Goal: Use online tool/utility: Utilize a website feature to perform a specific function

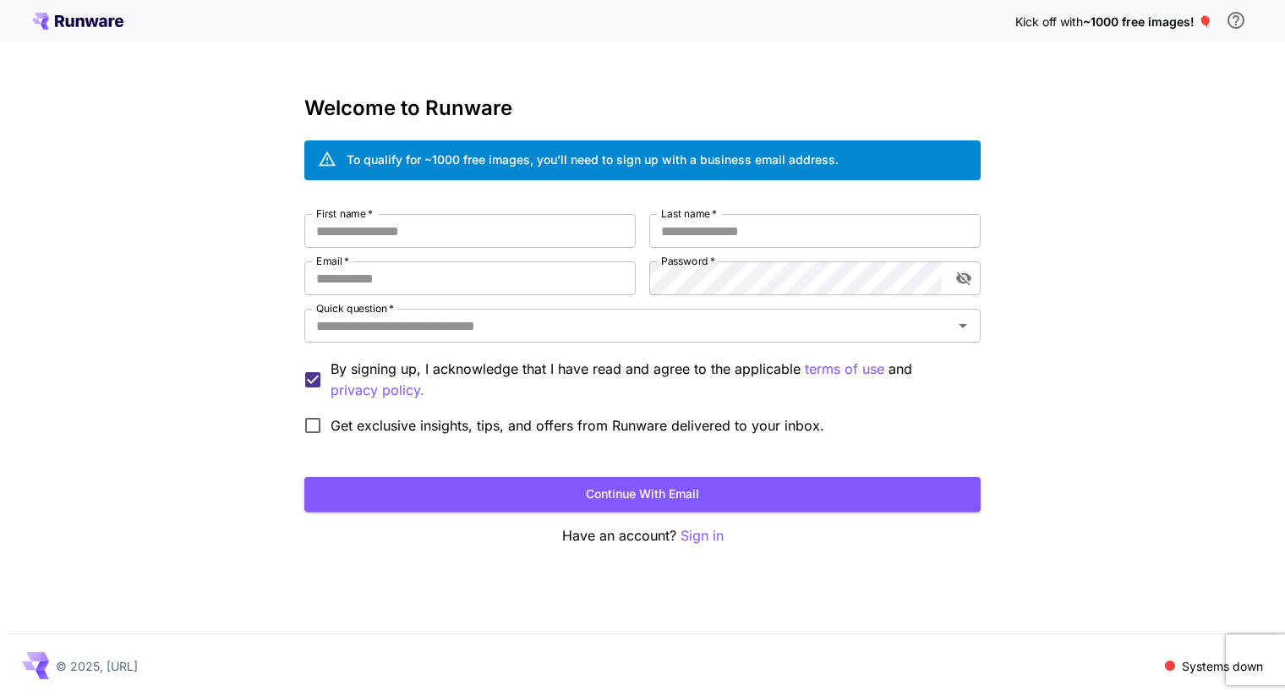
click at [522, 440] on label "Get exclusive insights, tips, and offers from Runware delivered to your inbox." at bounding box center [559, 425] width 529 height 36
click at [582, 234] on input "First name   *" at bounding box center [469, 231] width 331 height 34
type input "****"
type input "*****"
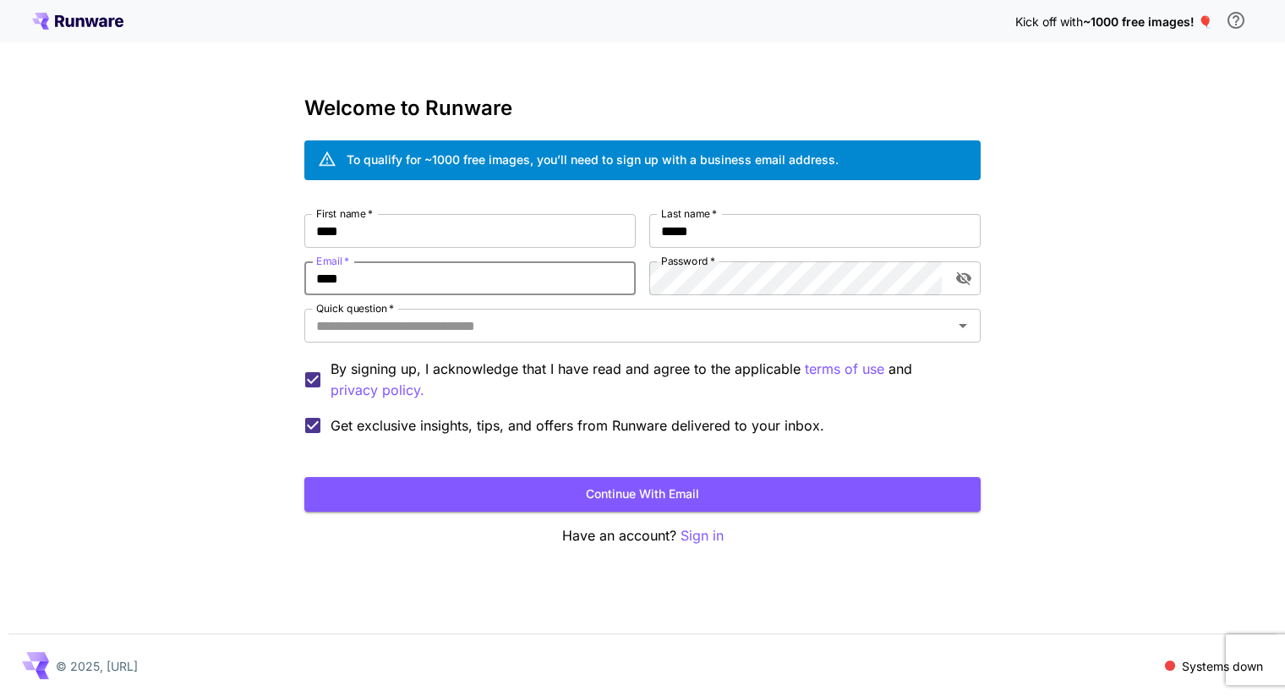
type input "**********"
click at [960, 275] on icon "toggle password visibility" at bounding box center [963, 279] width 15 height 14
click at [664, 305] on div "**********" at bounding box center [642, 328] width 676 height 229
click at [623, 321] on input "Quick question   *" at bounding box center [628, 326] width 638 height 24
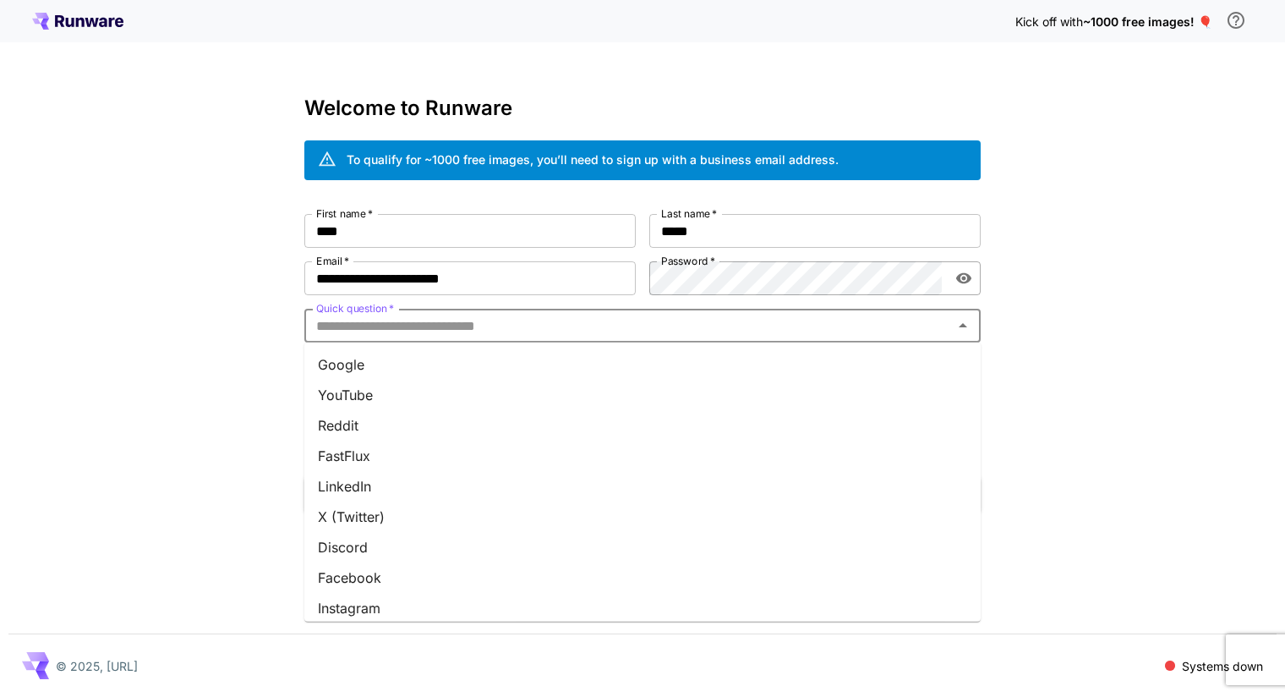
click at [562, 360] on li "Google" at bounding box center [642, 364] width 676 height 30
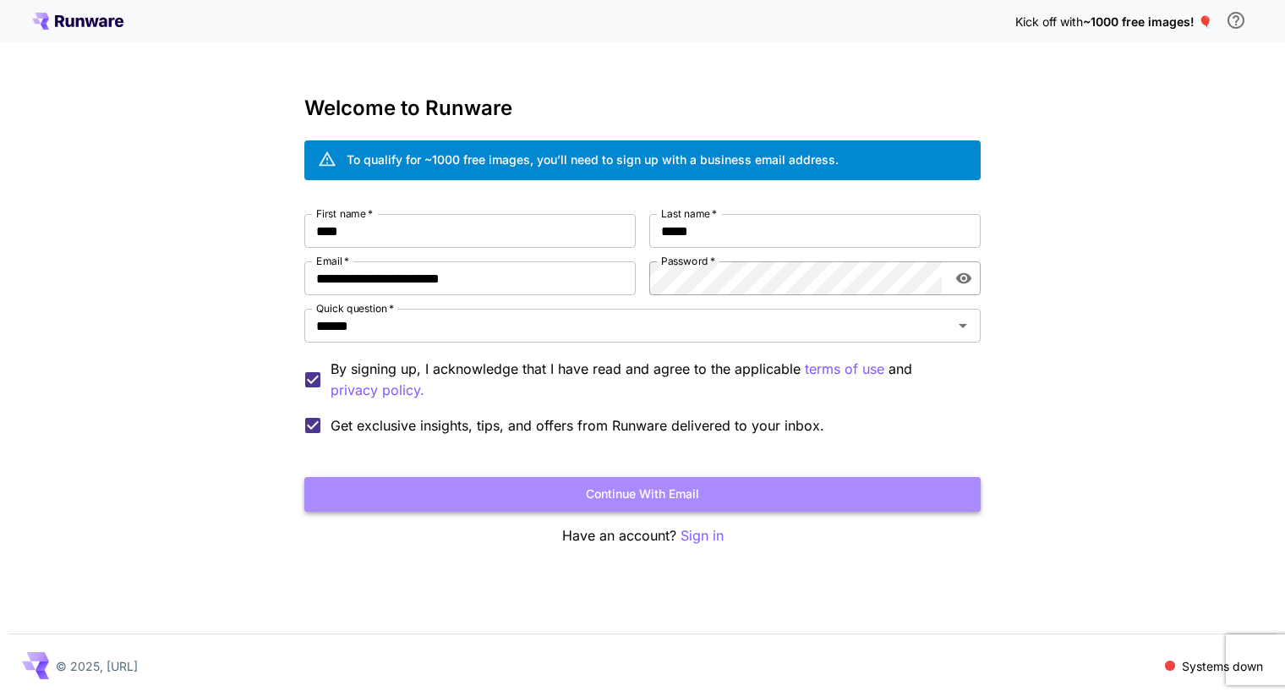
click at [514, 484] on button "Continue with email" at bounding box center [642, 494] width 676 height 35
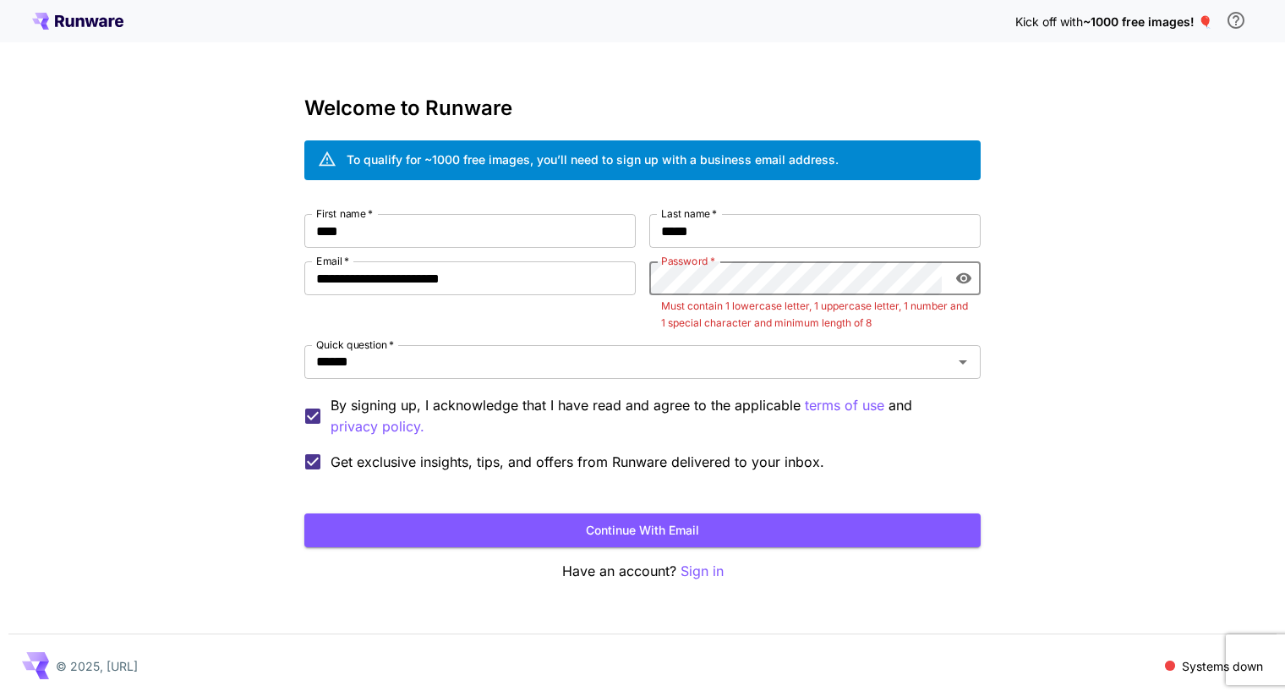
click at [304, 513] on button "Continue with email" at bounding box center [642, 530] width 676 height 35
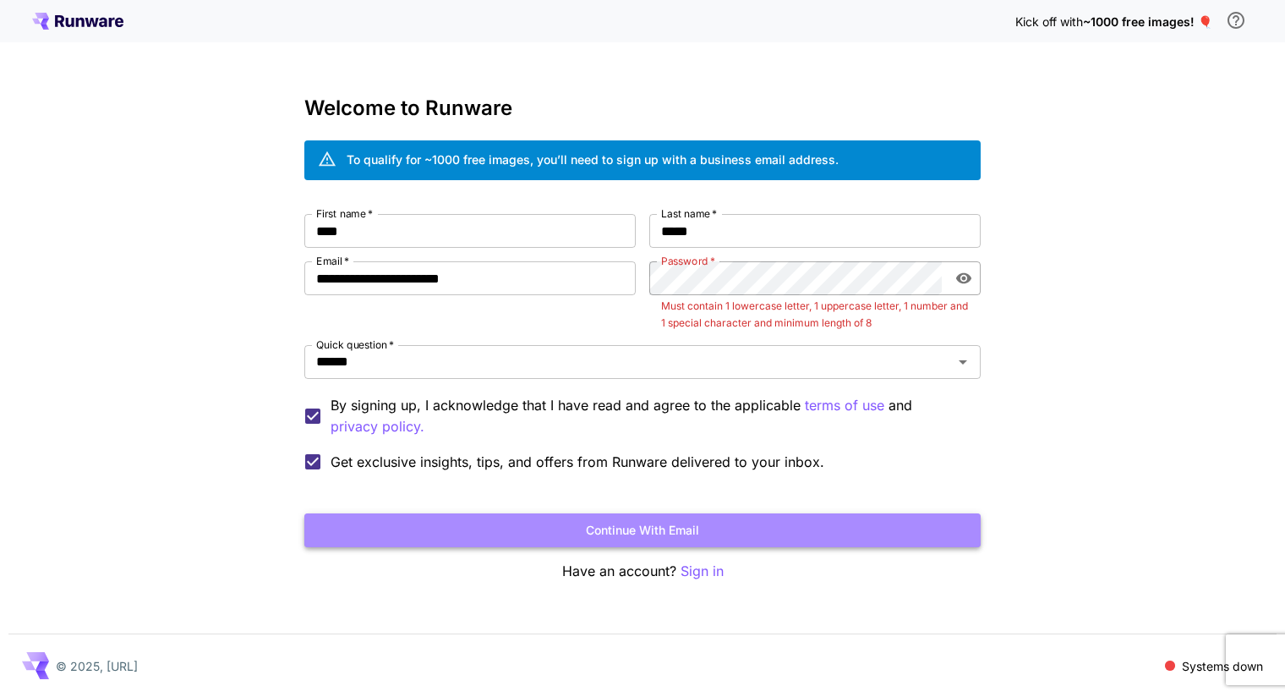
click at [690, 524] on button "Continue with email" at bounding box center [642, 530] width 676 height 35
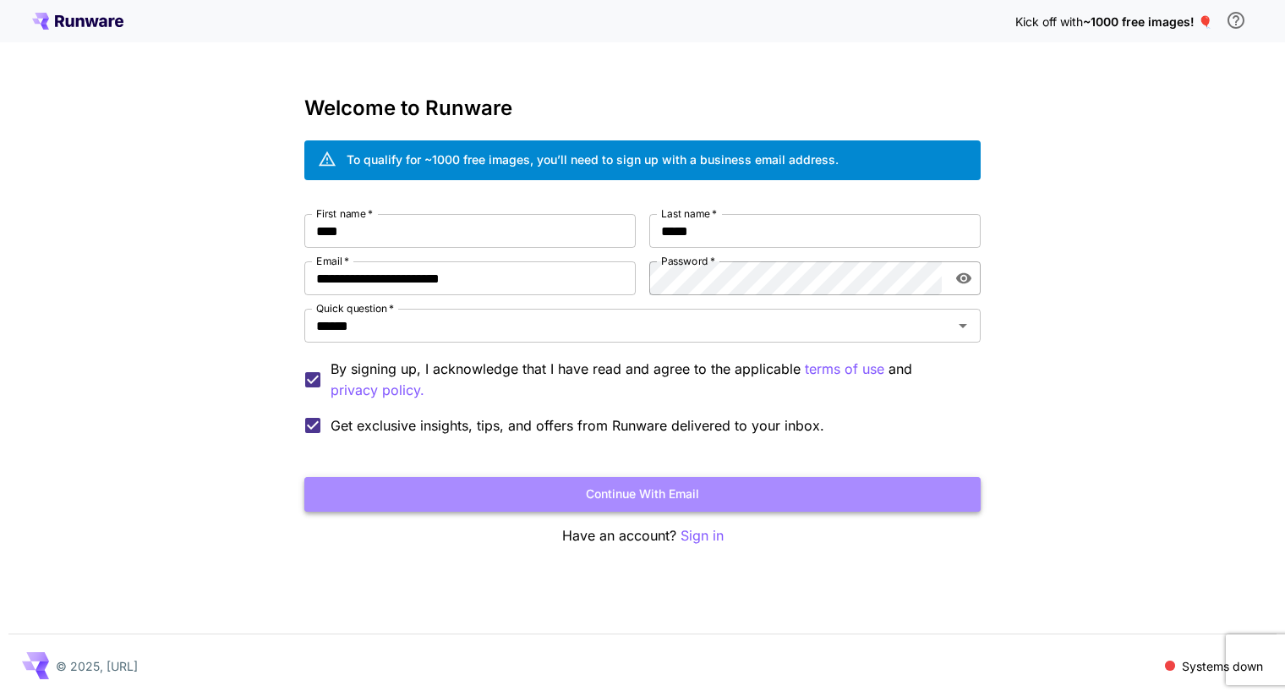
click at [530, 508] on button "Continue with email" at bounding box center [642, 494] width 676 height 35
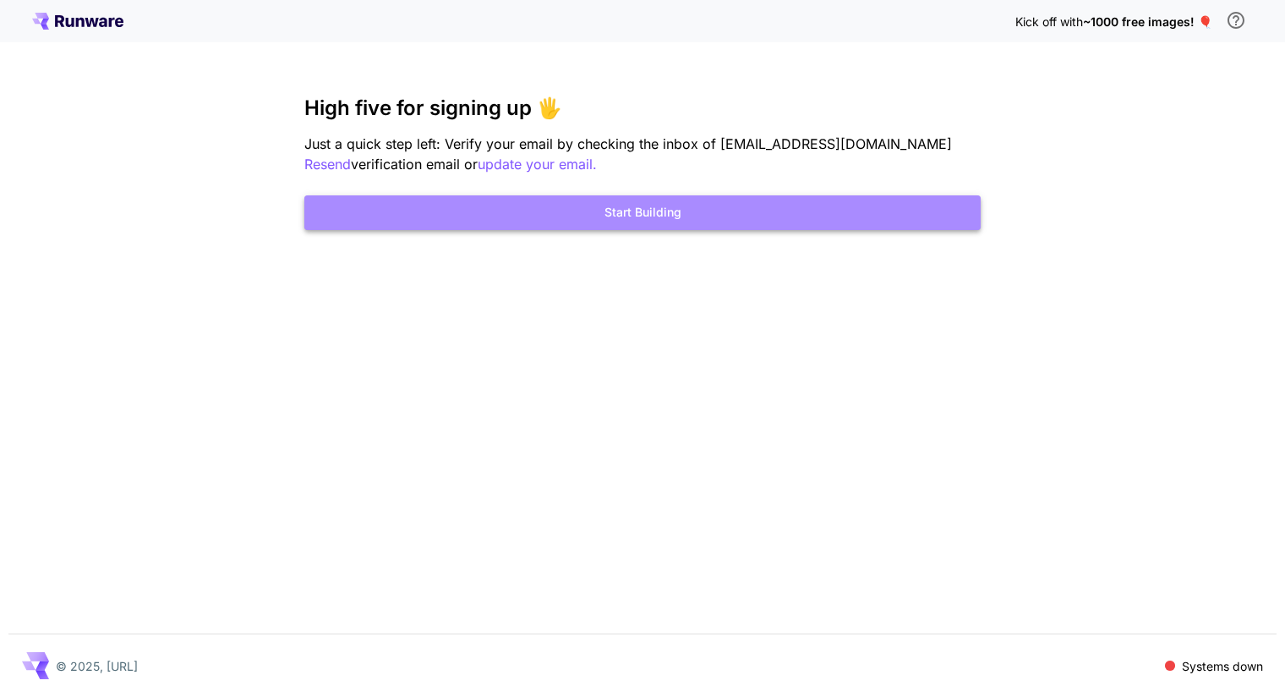
click at [495, 199] on button "Start Building" at bounding box center [642, 212] width 676 height 35
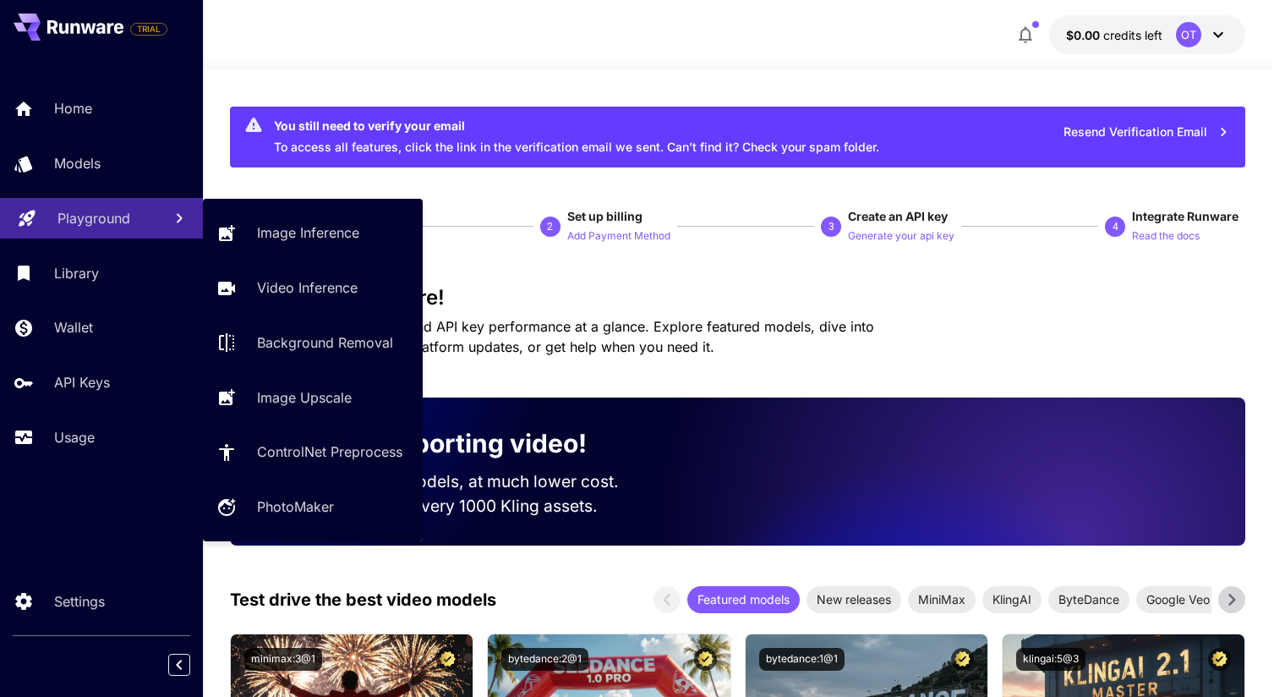
click at [65, 224] on p "Playground" at bounding box center [93, 218] width 73 height 20
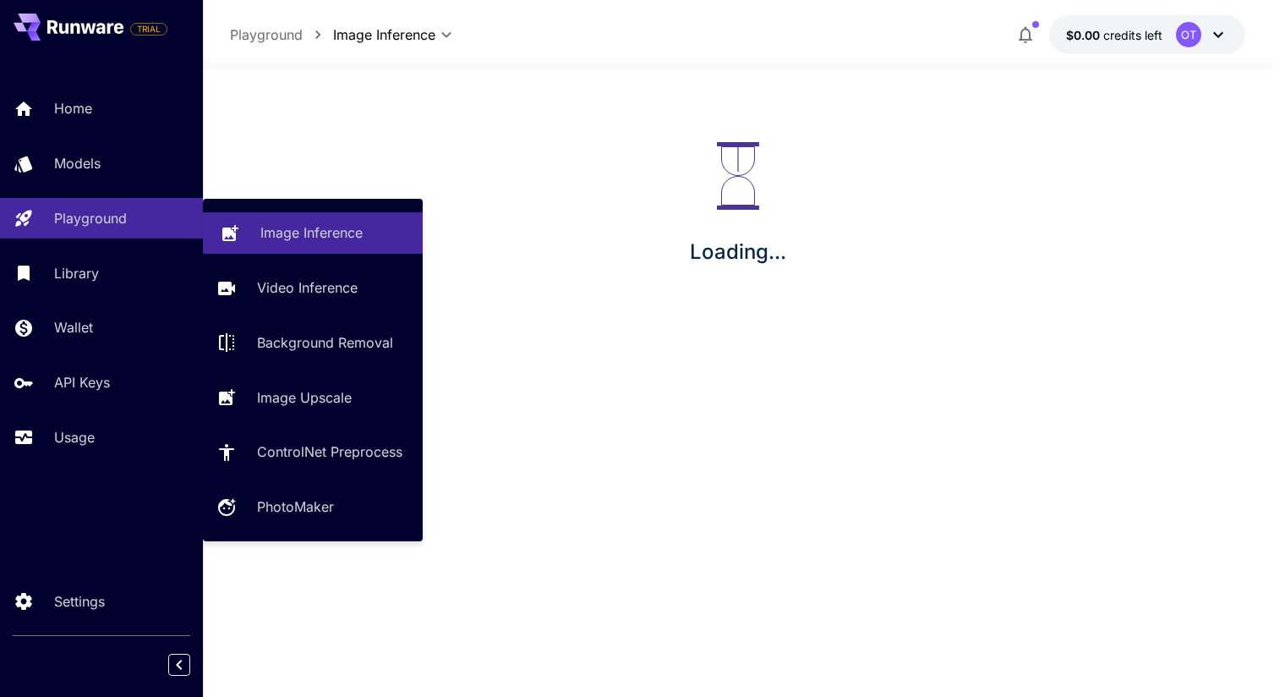
click at [256, 241] on link "Image Inference" at bounding box center [313, 232] width 220 height 41
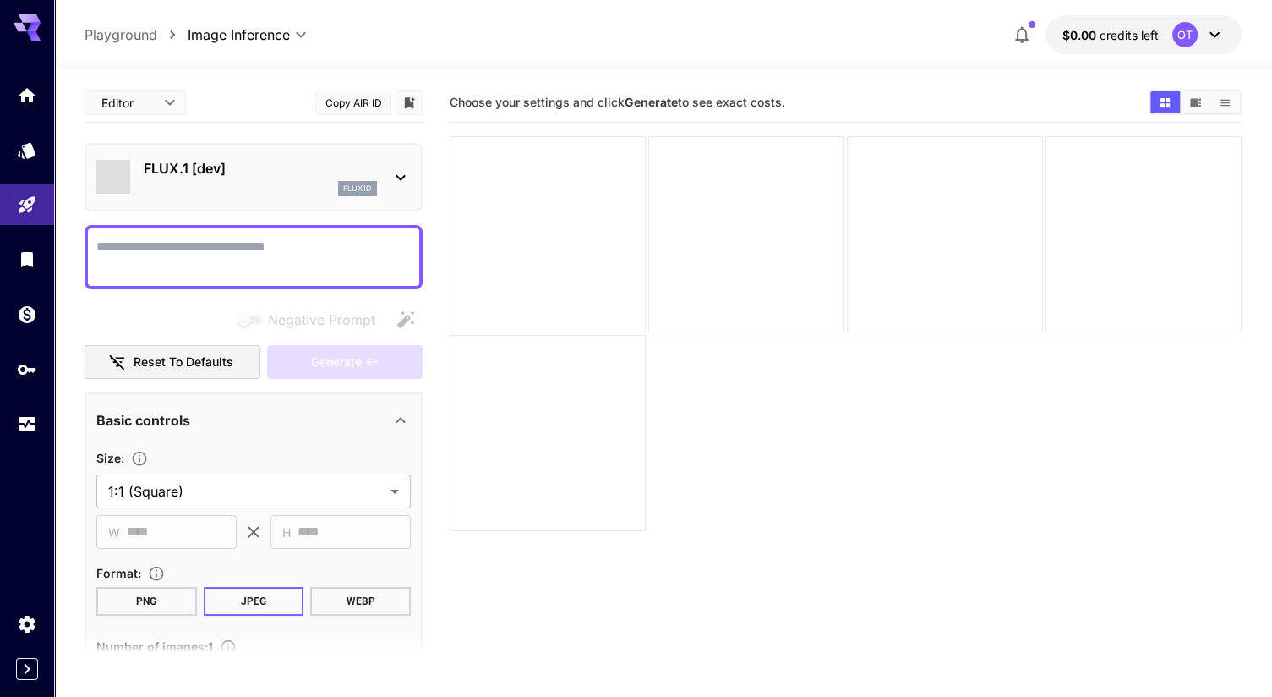
click at [325, 183] on div "flux1d" at bounding box center [260, 188] width 233 height 15
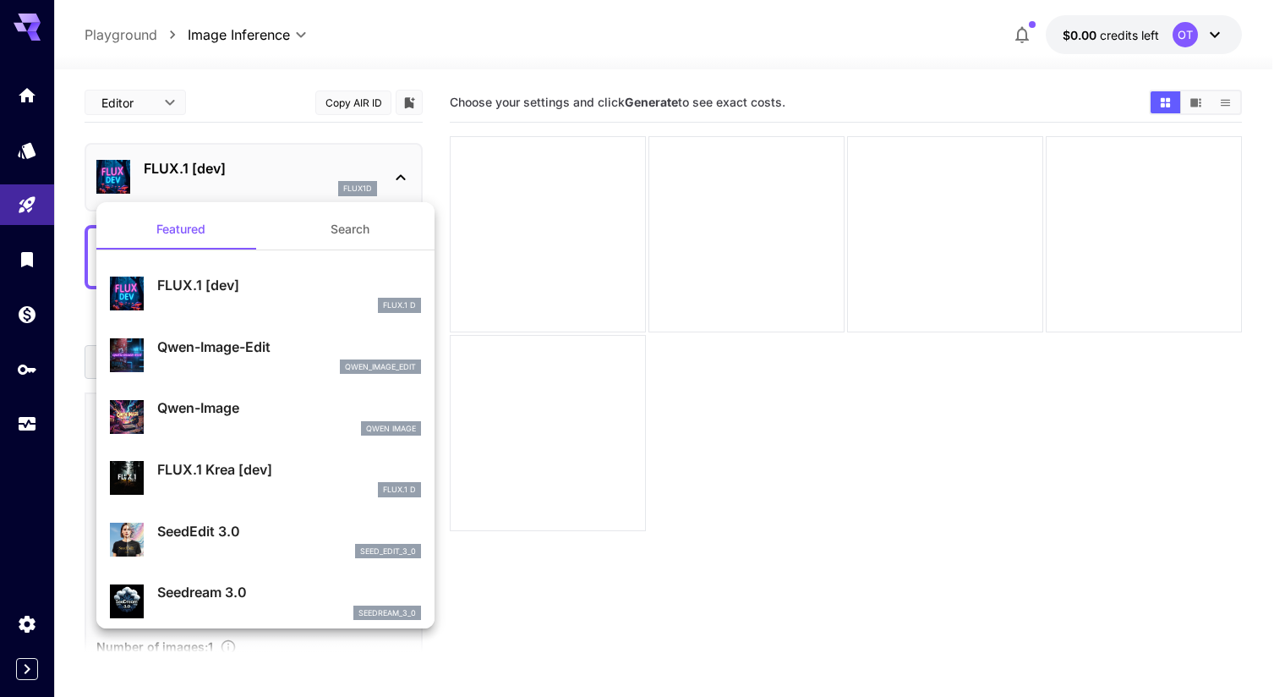
click at [293, 178] on div at bounding box center [642, 348] width 1285 height 697
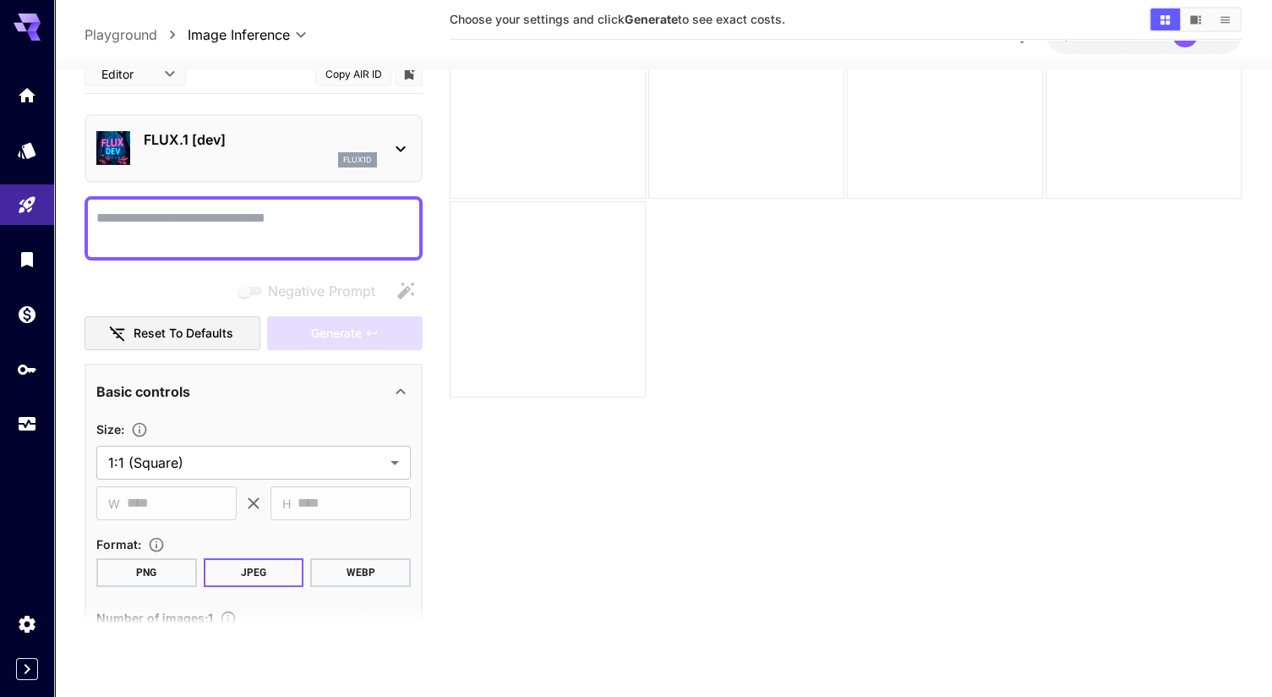
click at [131, 582] on button "PNG" at bounding box center [146, 571] width 101 height 29
click at [238, 227] on textarea "Negative Prompt" at bounding box center [253, 227] width 314 height 41
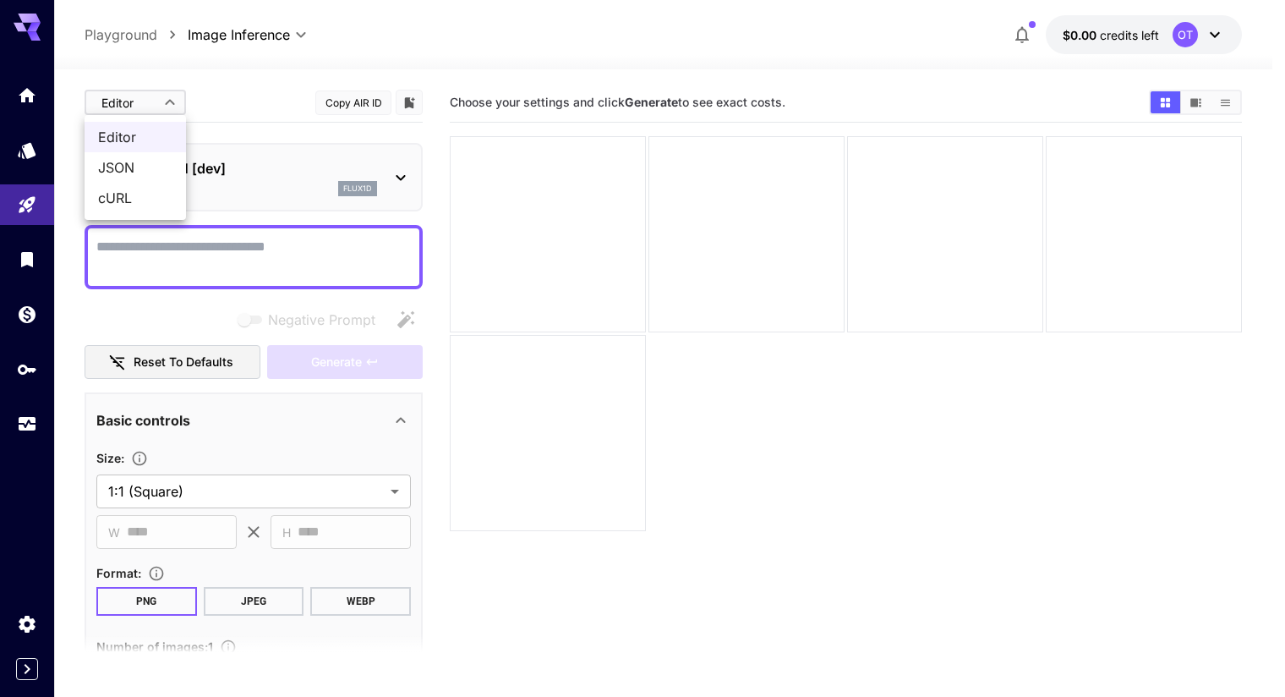
click at [156, 115] on body "**********" at bounding box center [642, 415] width 1285 height 830
click at [225, 98] on div at bounding box center [642, 348] width 1285 height 697
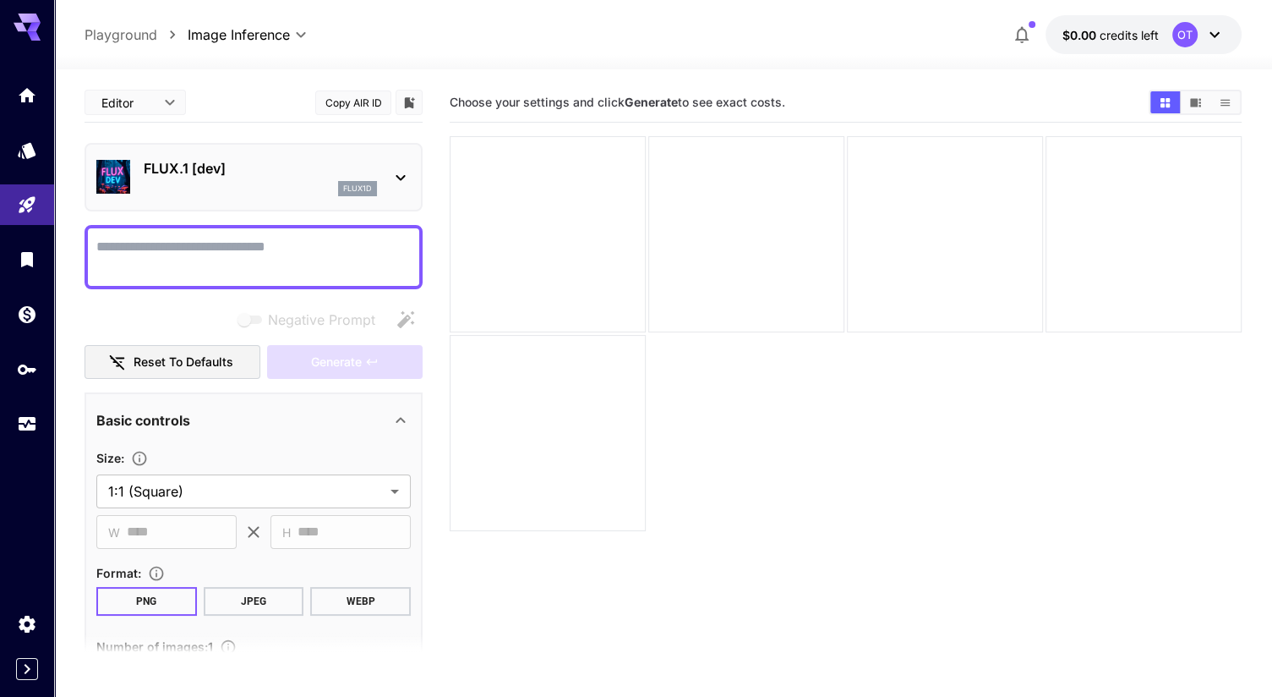
click at [233, 255] on textarea "Negative Prompt" at bounding box center [253, 257] width 314 height 41
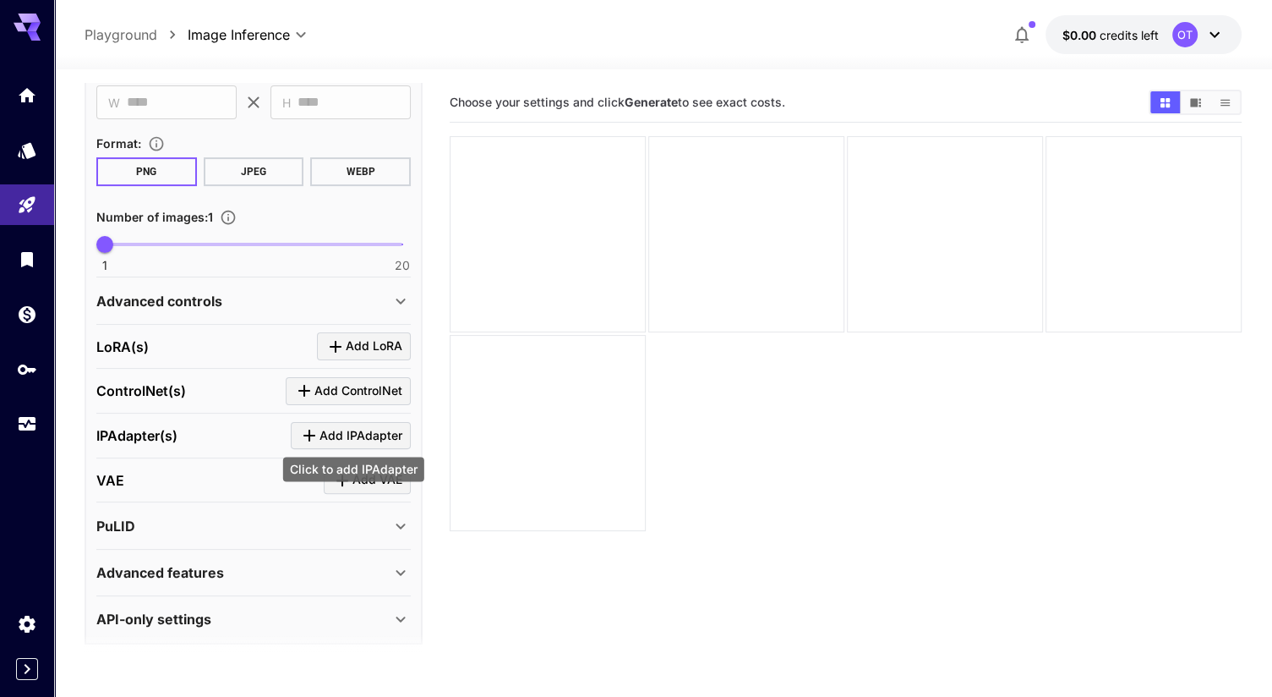
scroll to position [435, 0]
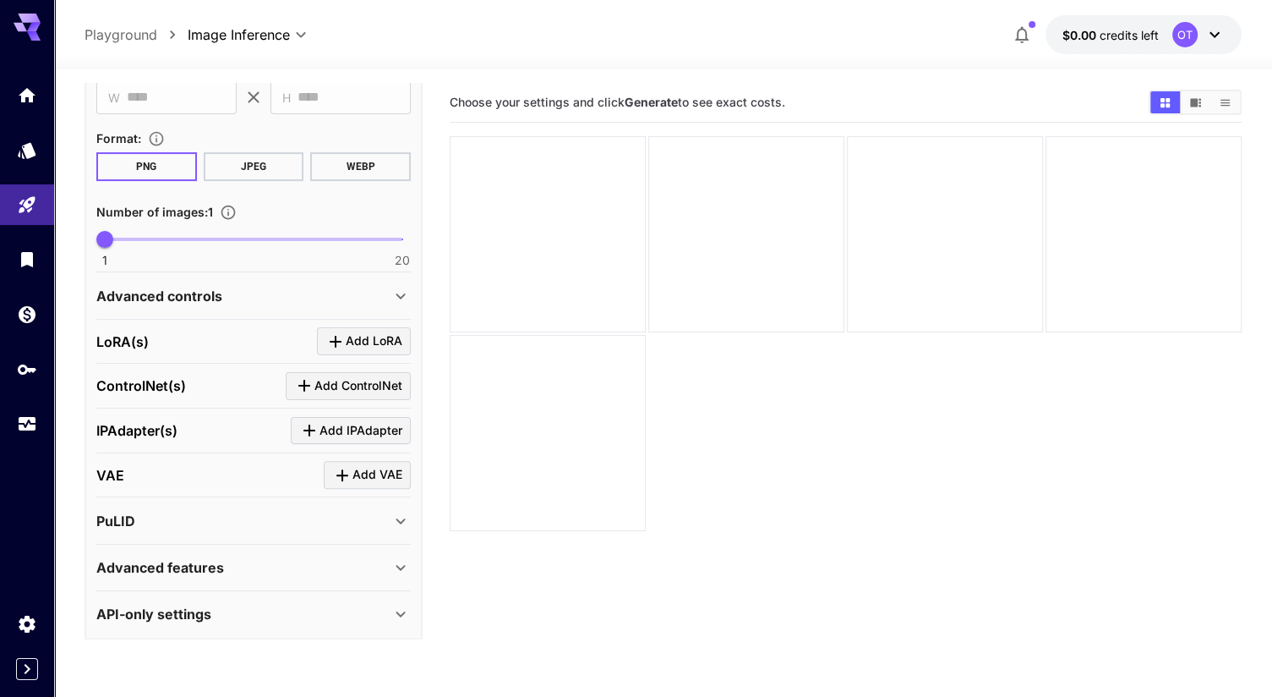
click at [309, 557] on div "Advanced features" at bounding box center [243, 567] width 294 height 20
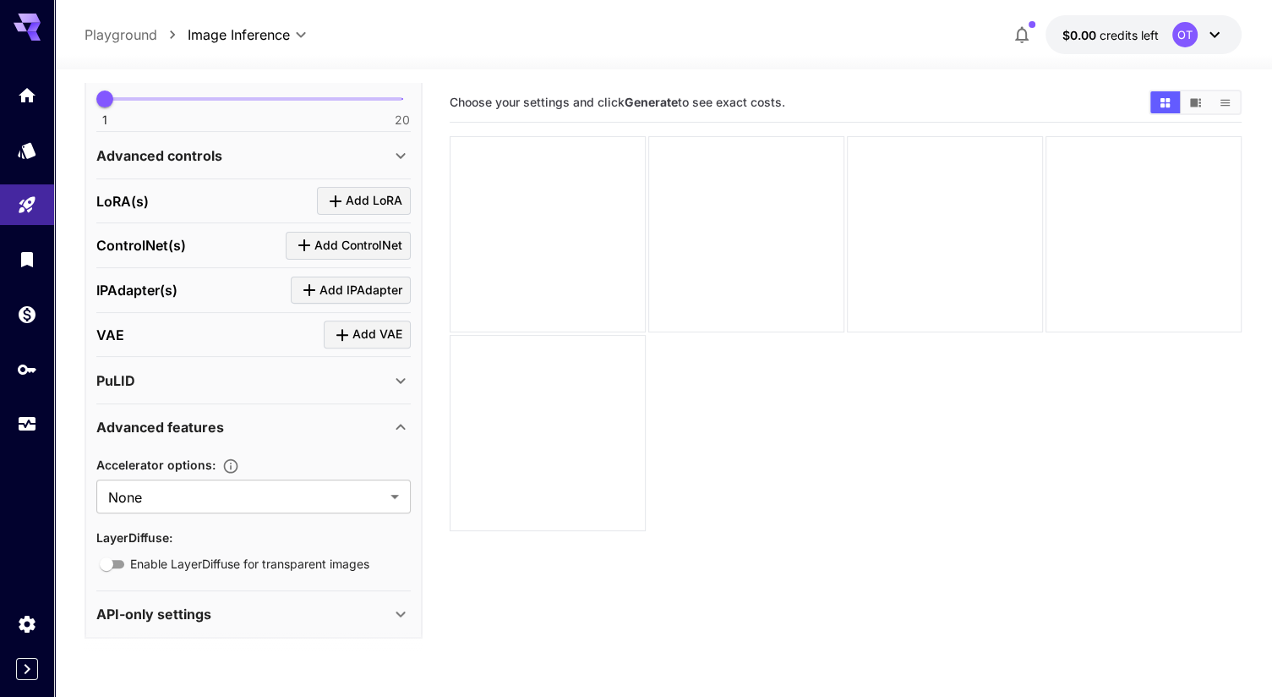
click at [325, 433] on div "Advanced features" at bounding box center [253, 427] width 314 height 41
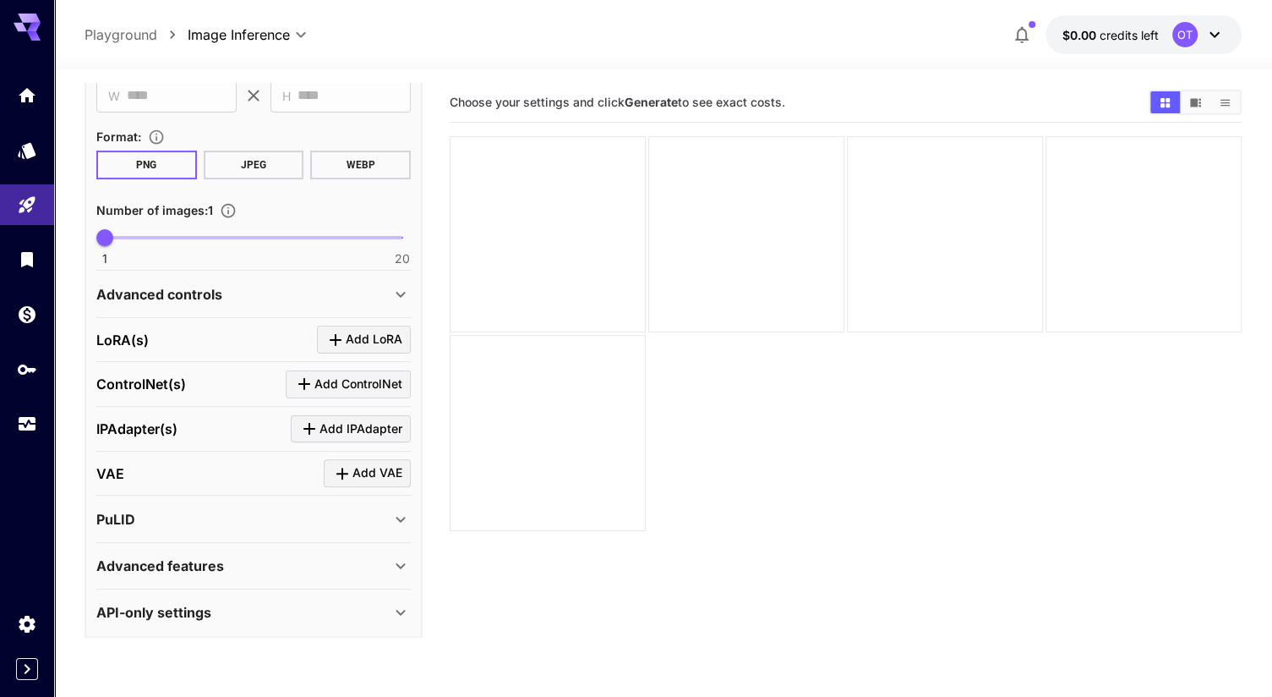
scroll to position [435, 0]
click at [360, 331] on span "Add LoRA" at bounding box center [374, 341] width 57 height 21
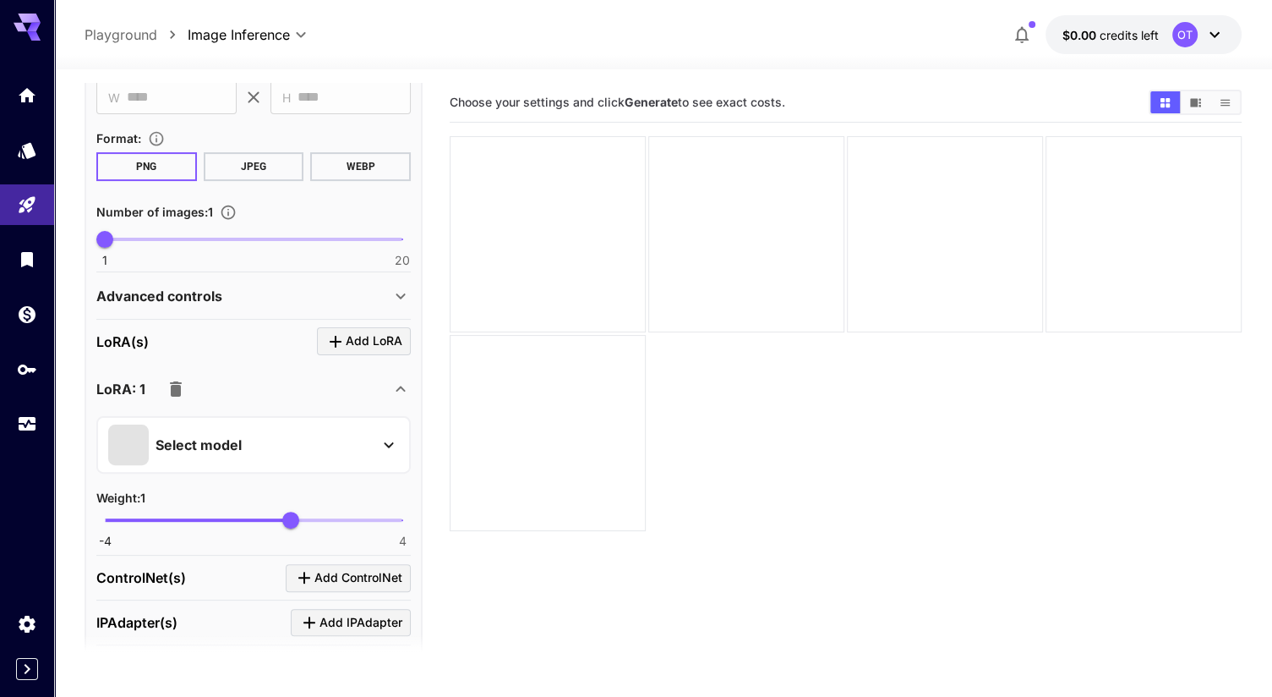
click at [162, 424] on div "Select model" at bounding box center [240, 444] width 264 height 41
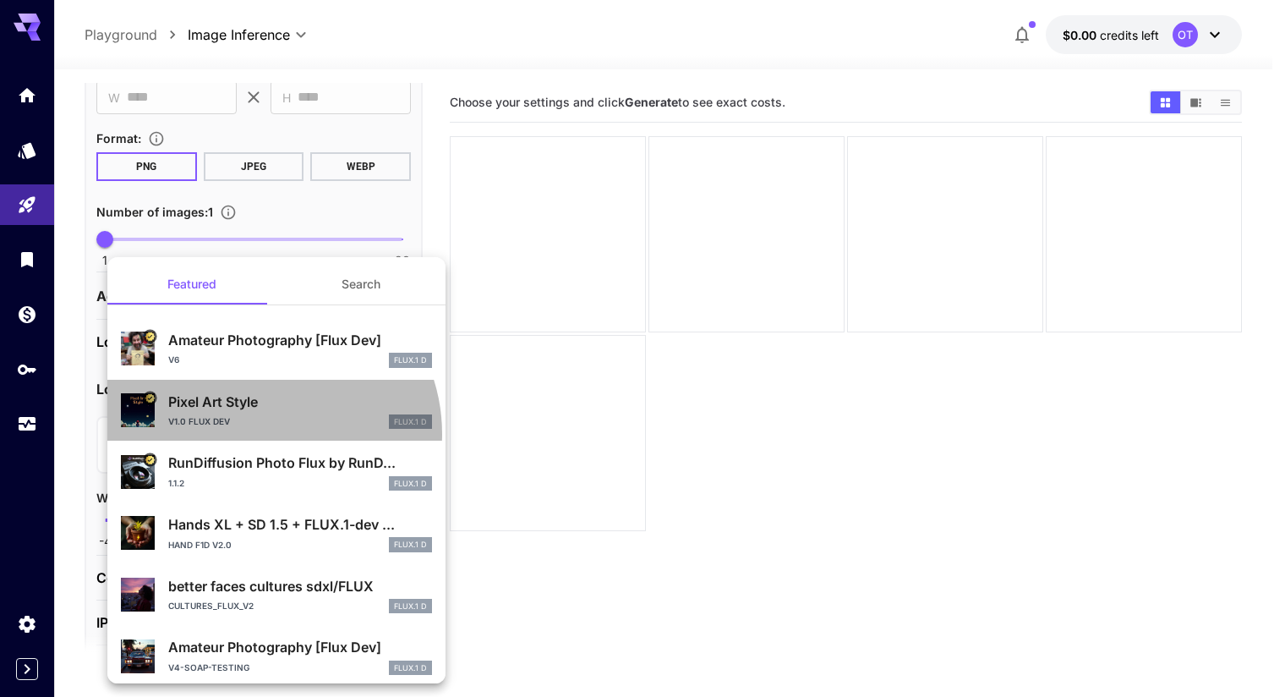
click at [261, 433] on div "Pixel Art Style v1.0 Flux Dev FLUX.1 D" at bounding box center [276, 411] width 311 height 52
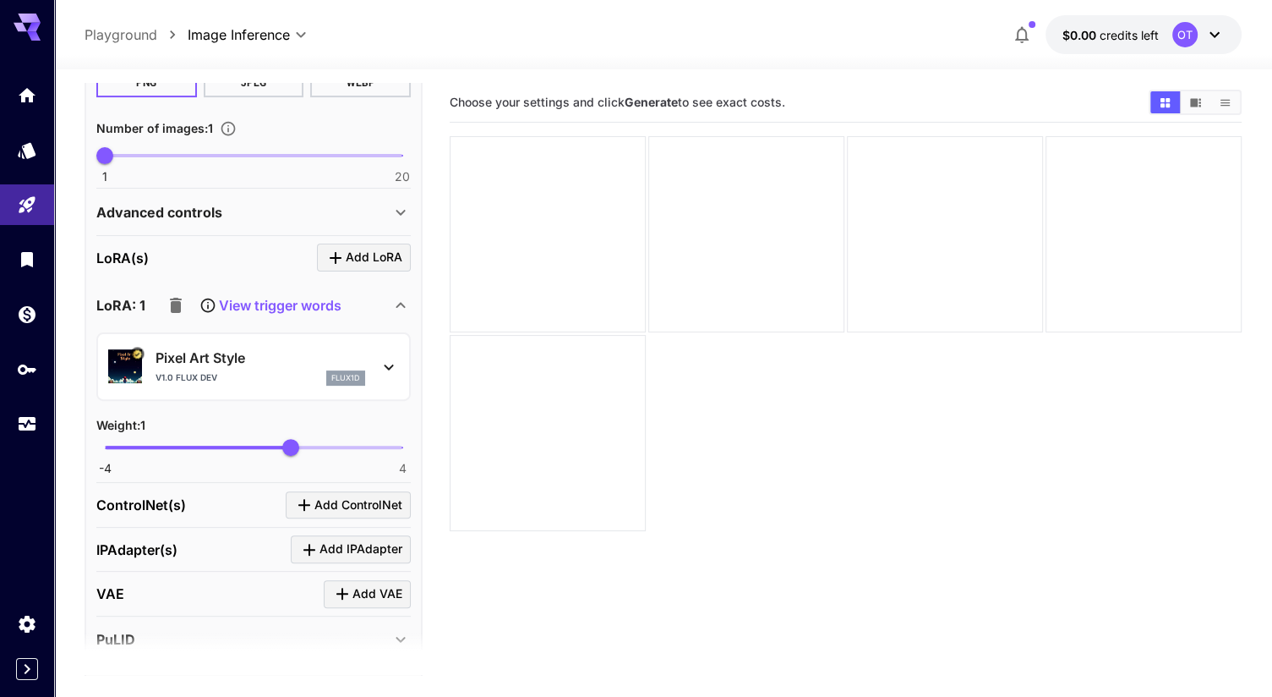
scroll to position [522, 0]
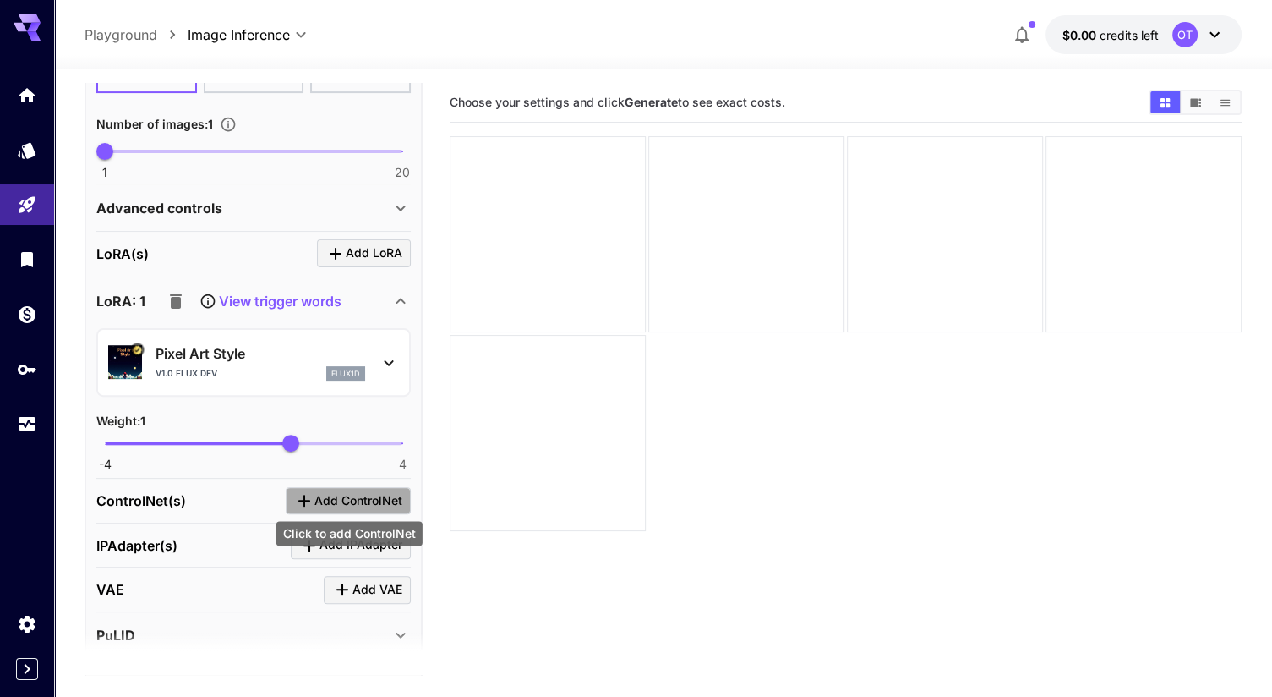
click at [326, 502] on span "Add ControlNet" at bounding box center [358, 500] width 88 height 21
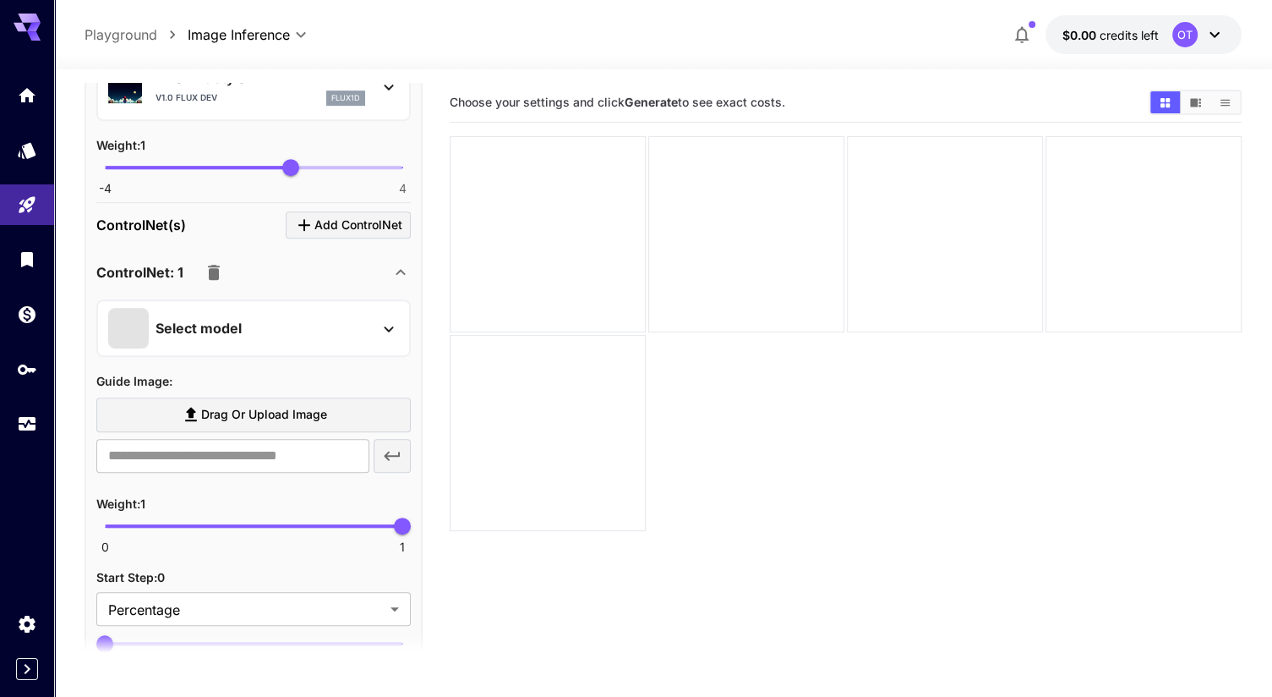
scroll to position [845, 0]
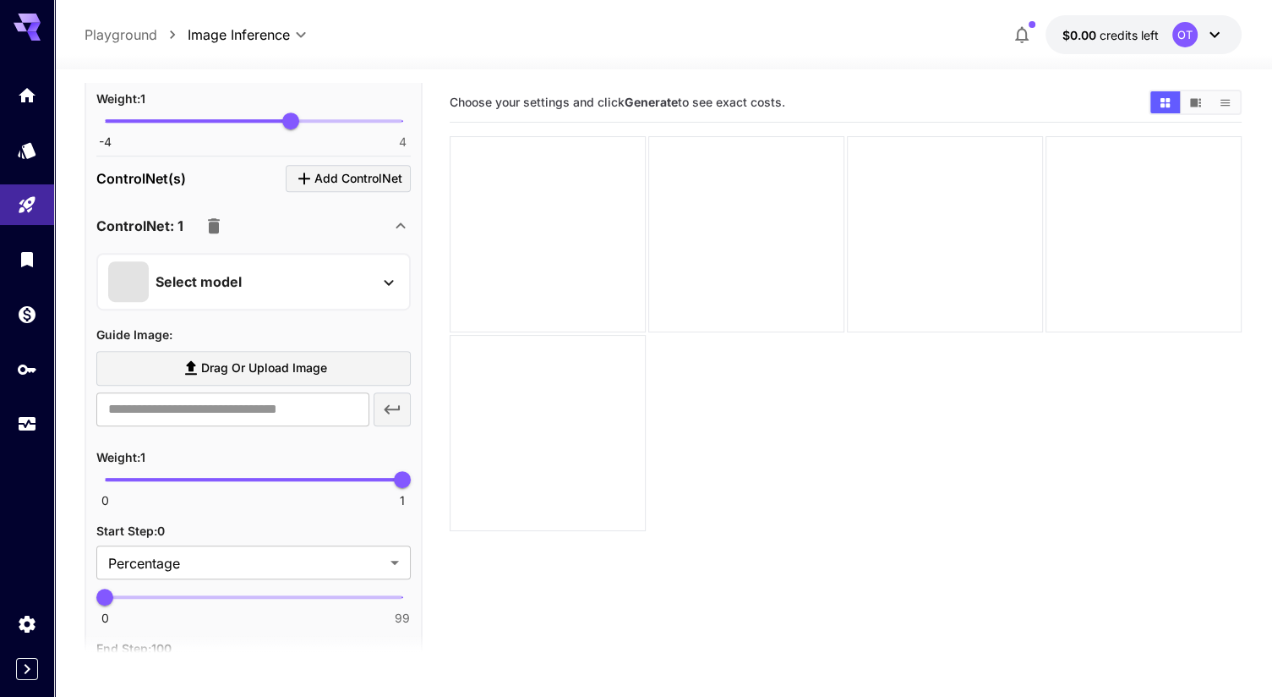
click at [287, 281] on div "Select model" at bounding box center [240, 281] width 264 height 41
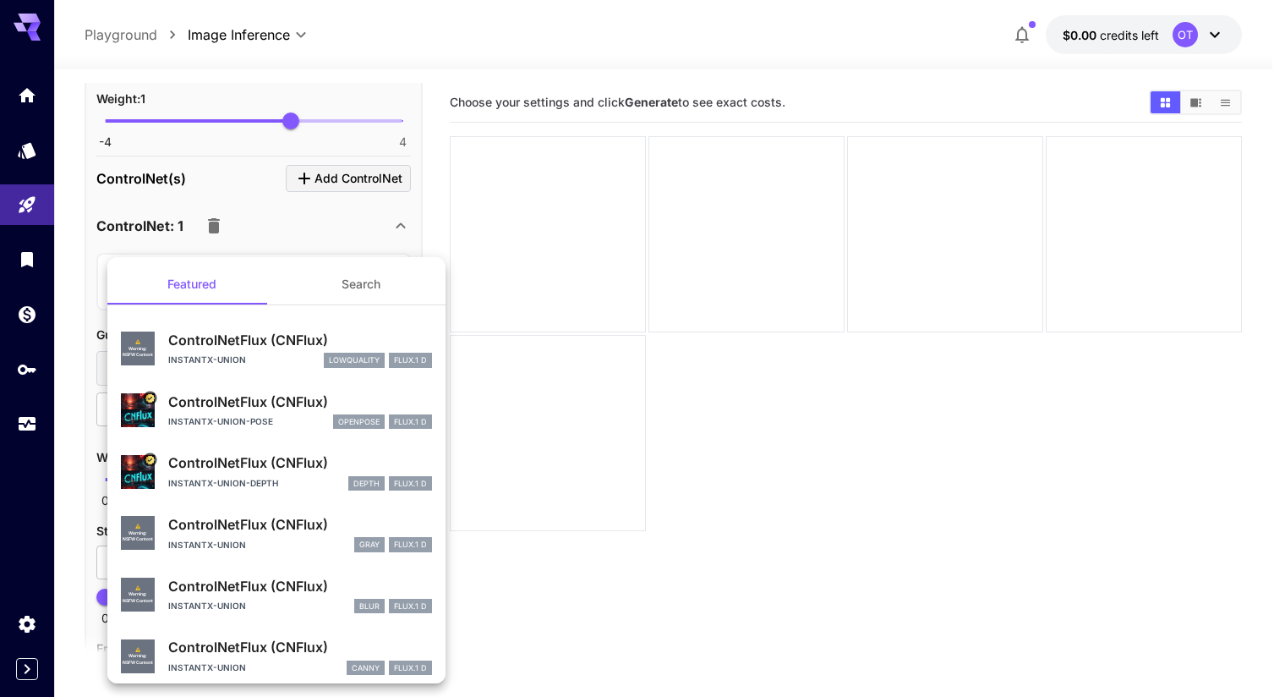
click at [342, 242] on div at bounding box center [642, 348] width 1285 height 697
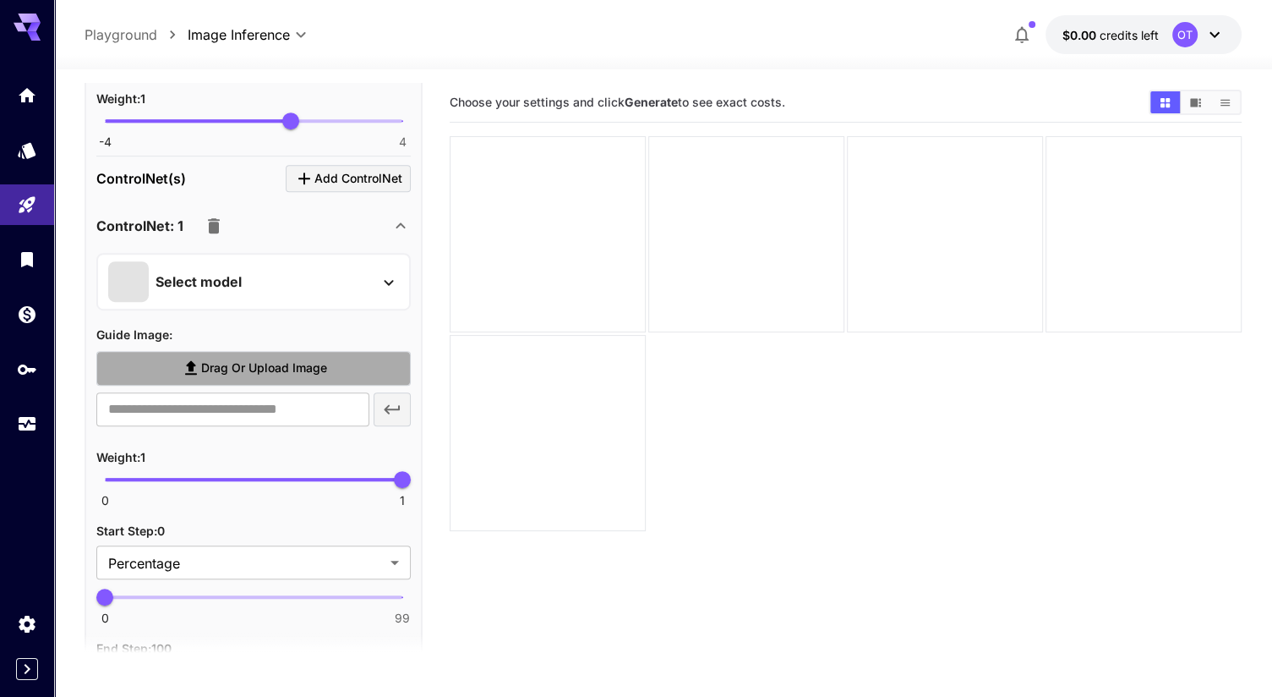
click at [240, 358] on span "Drag or upload image" at bounding box center [264, 368] width 126 height 21
click at [0, 0] on input "Drag or upload image" at bounding box center [0, 0] width 0 height 0
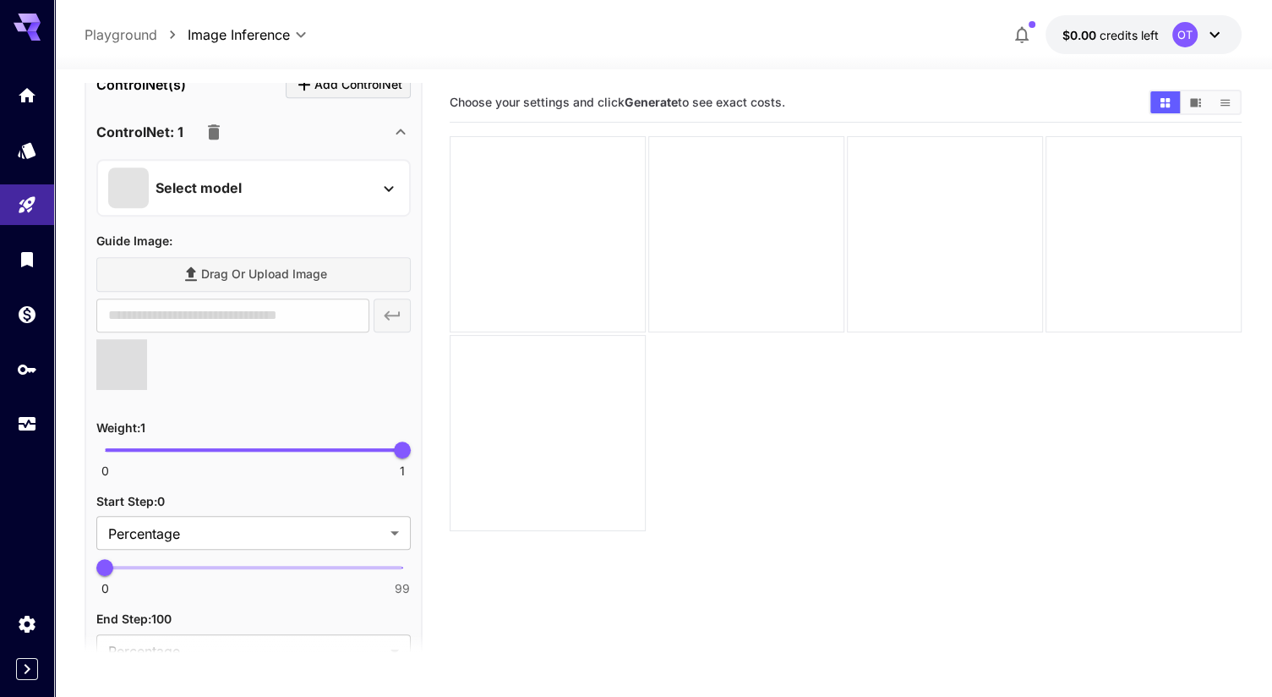
type input "**********"
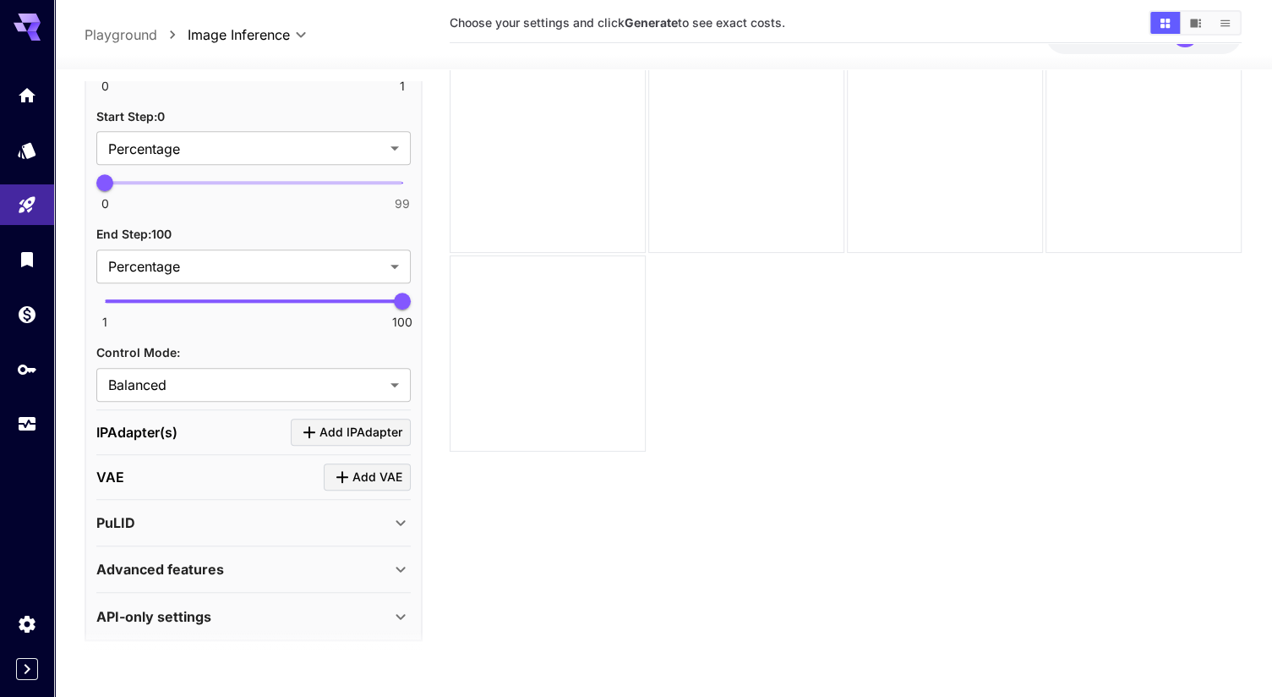
scroll to position [85, 0]
click at [241, 424] on div "IPAdapter(s) Add IPAdapter" at bounding box center [253, 432] width 314 height 28
click at [353, 474] on icon "Click to add VAE" at bounding box center [342, 477] width 20 height 20
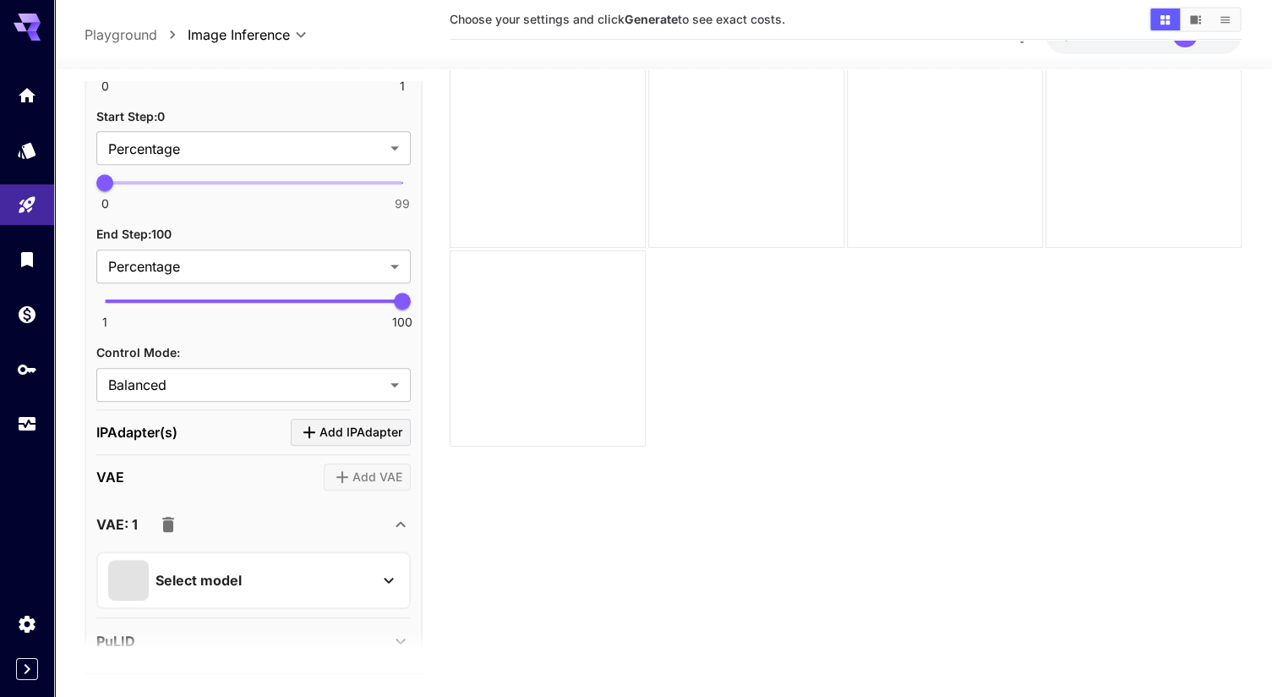
scroll to position [1439, 0]
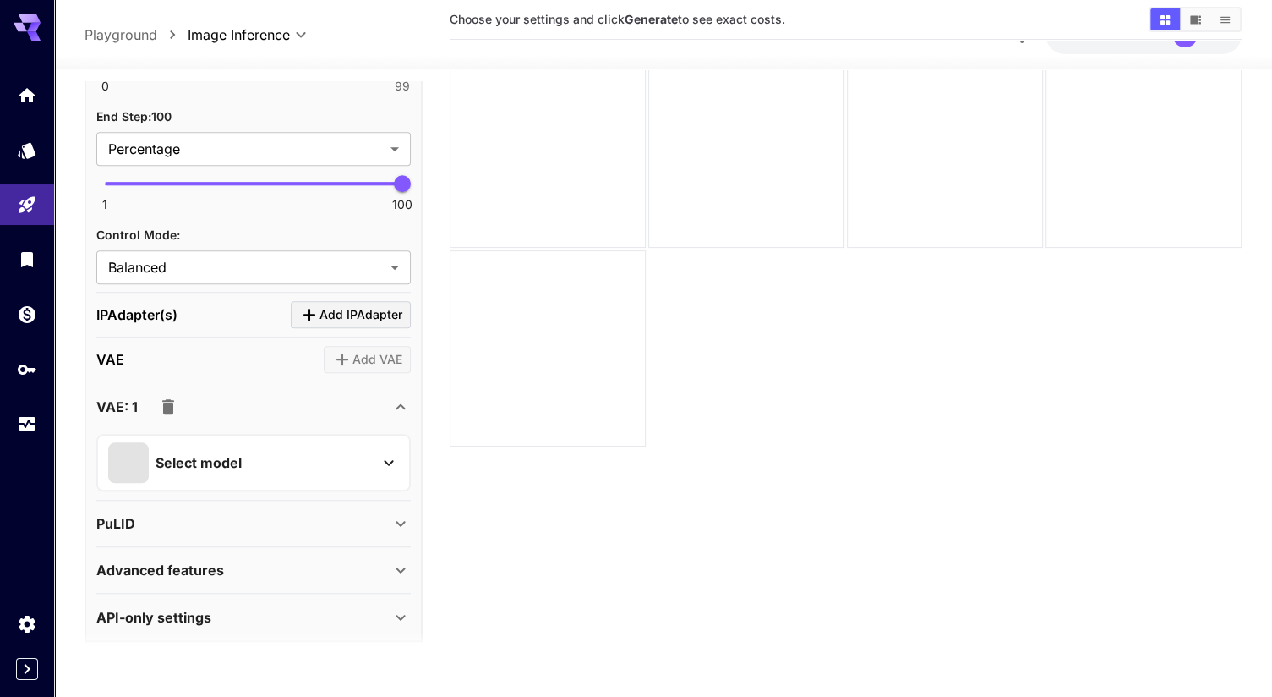
click at [321, 516] on div "PuLID" at bounding box center [243, 523] width 294 height 20
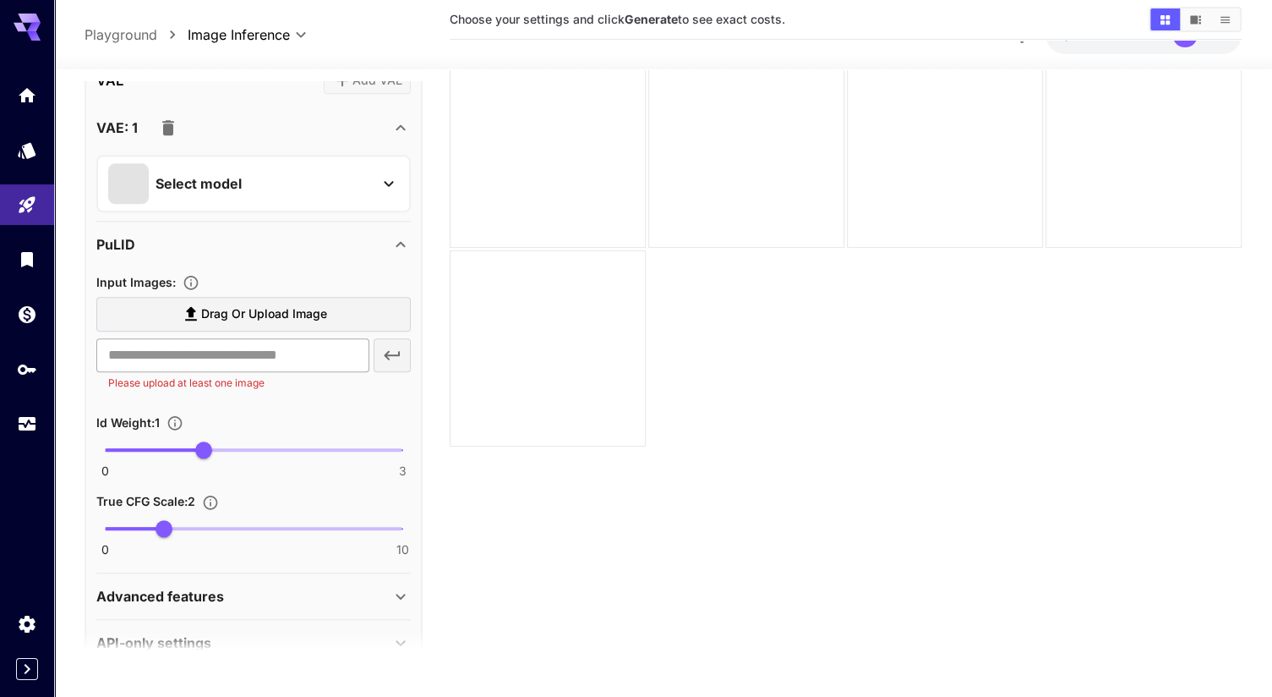
scroll to position [1721, 0]
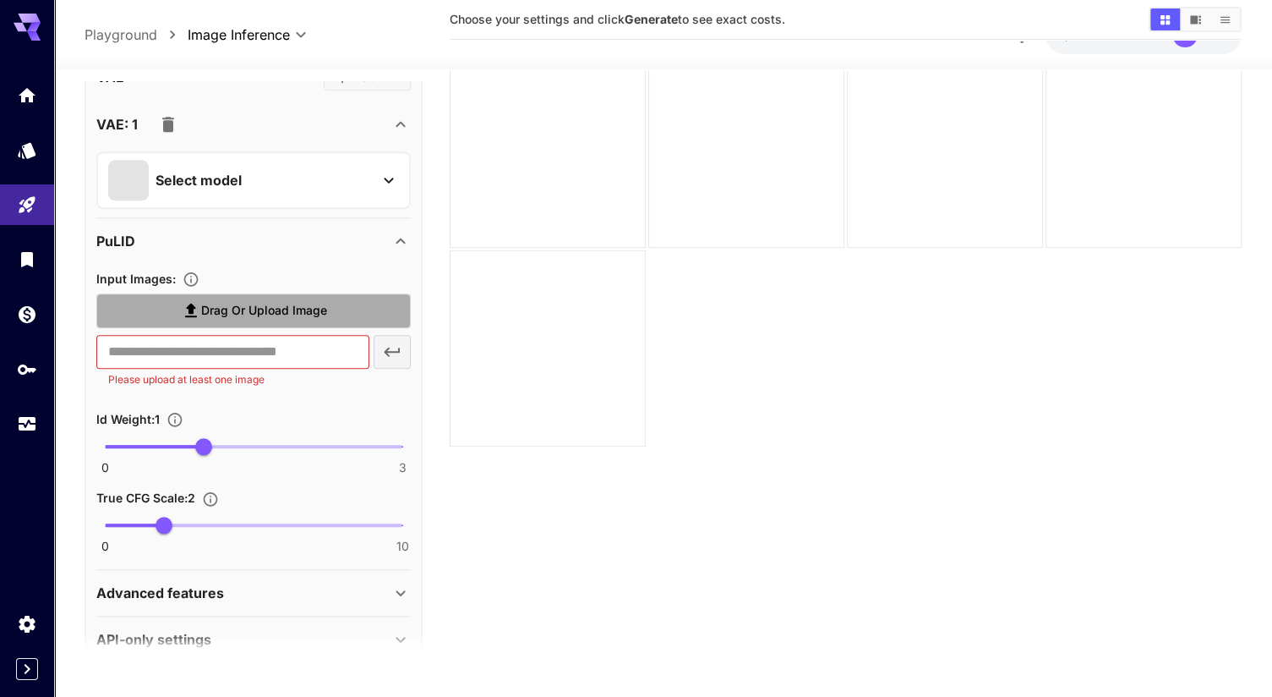
click at [294, 300] on span "Drag or upload image" at bounding box center [264, 310] width 126 height 21
click at [0, 0] on input "Drag or upload image" at bounding box center [0, 0] width 0 height 0
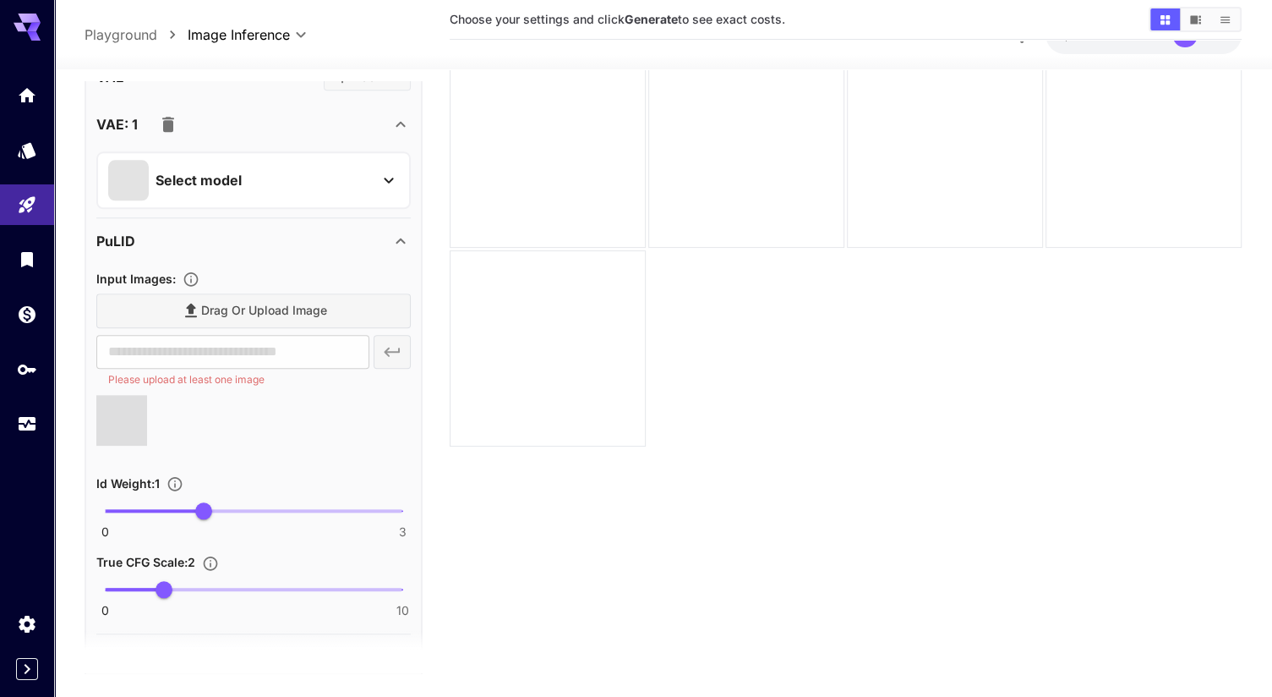
type input "**********"
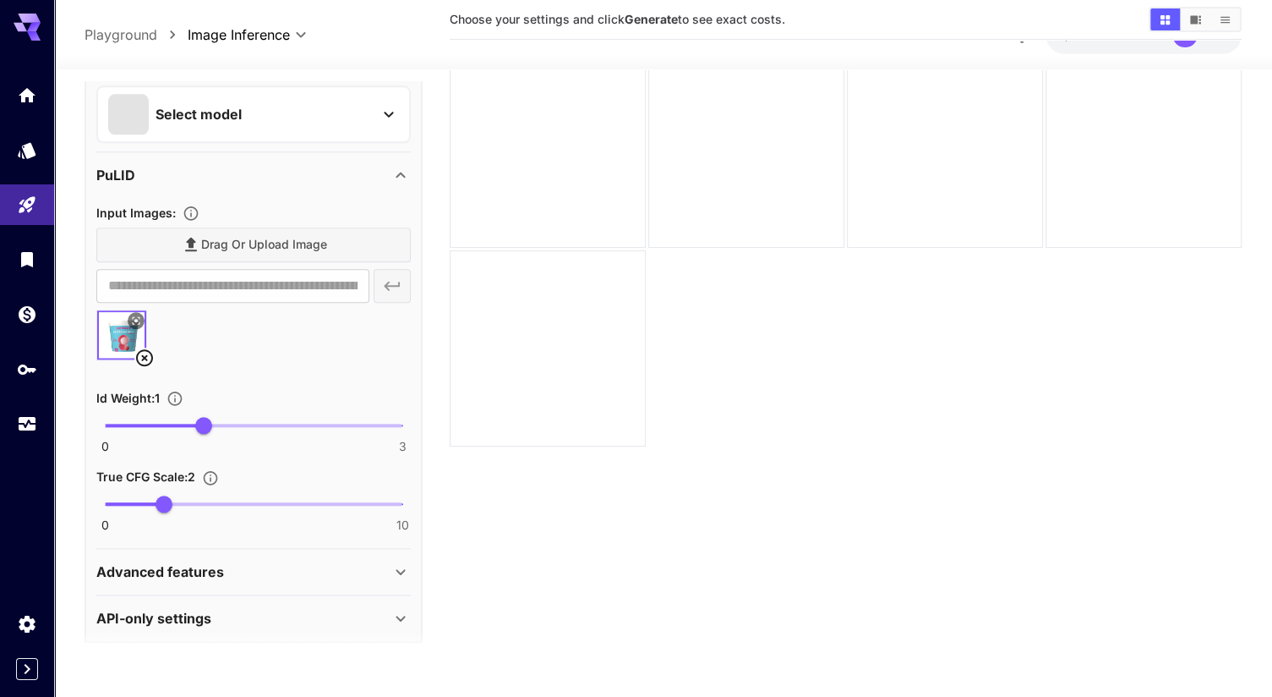
scroll to position [134, 0]
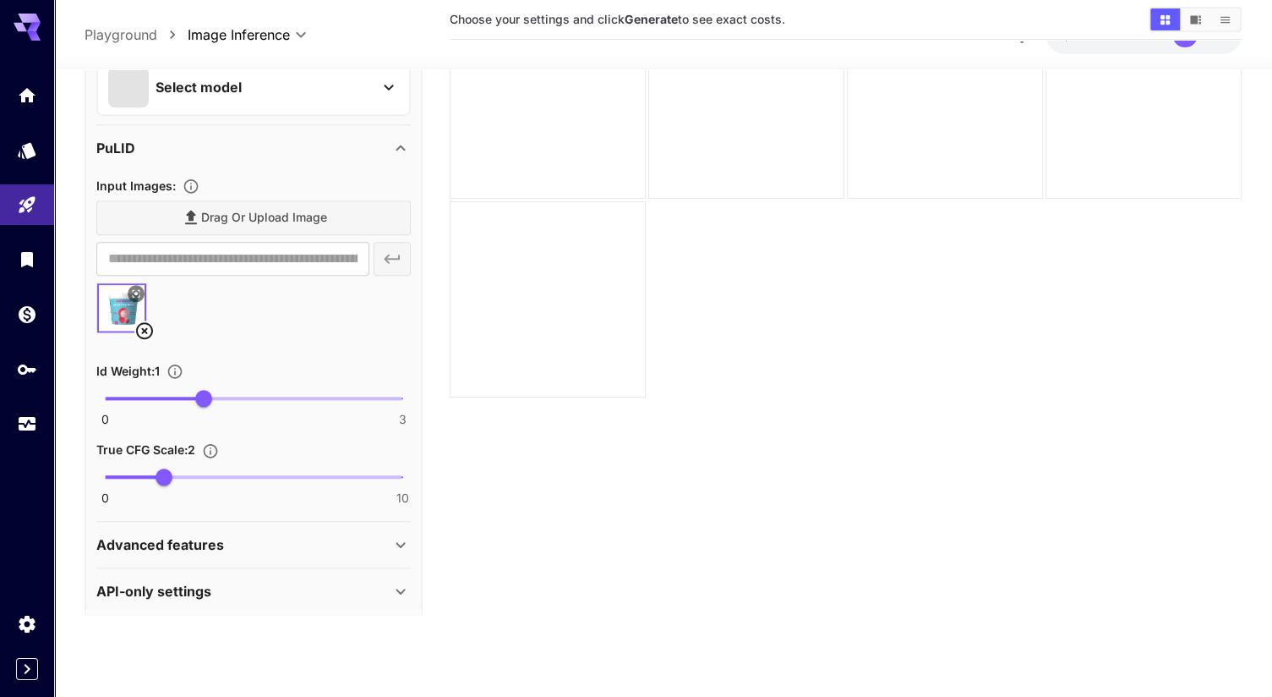
click at [187, 523] on div "Advanced features" at bounding box center [253, 543] width 314 height 41
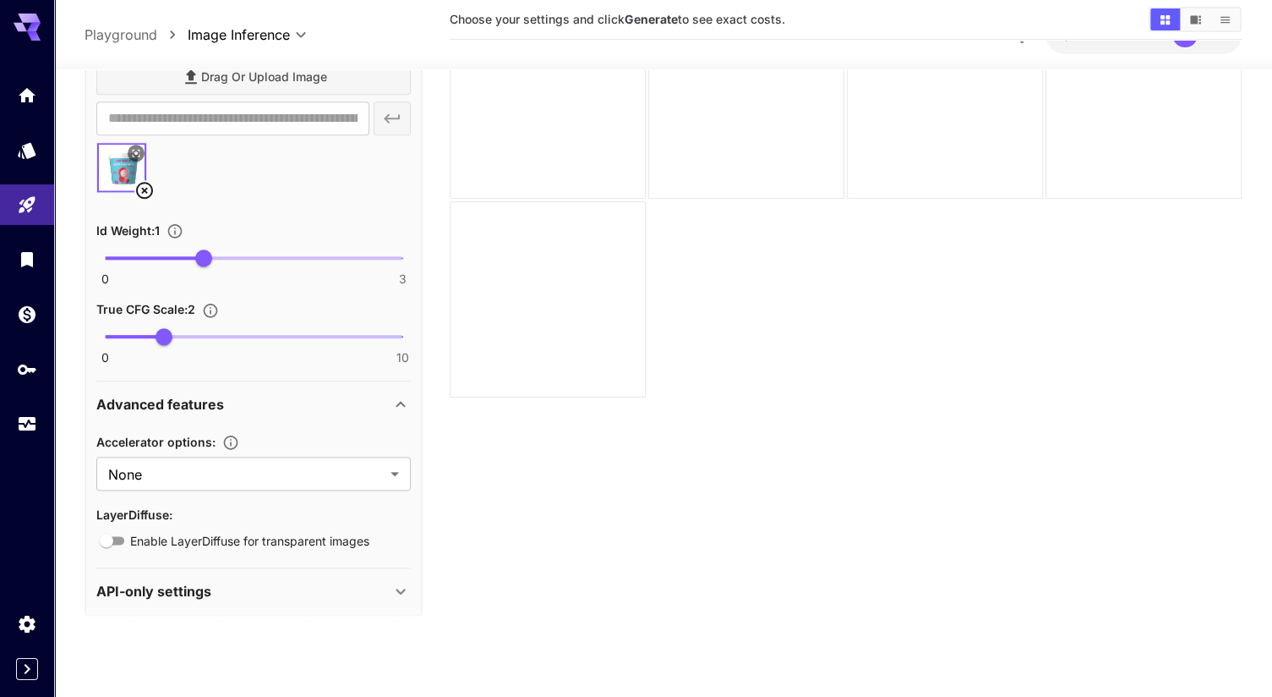
click at [176, 580] on p "API-only settings" at bounding box center [153, 590] width 115 height 20
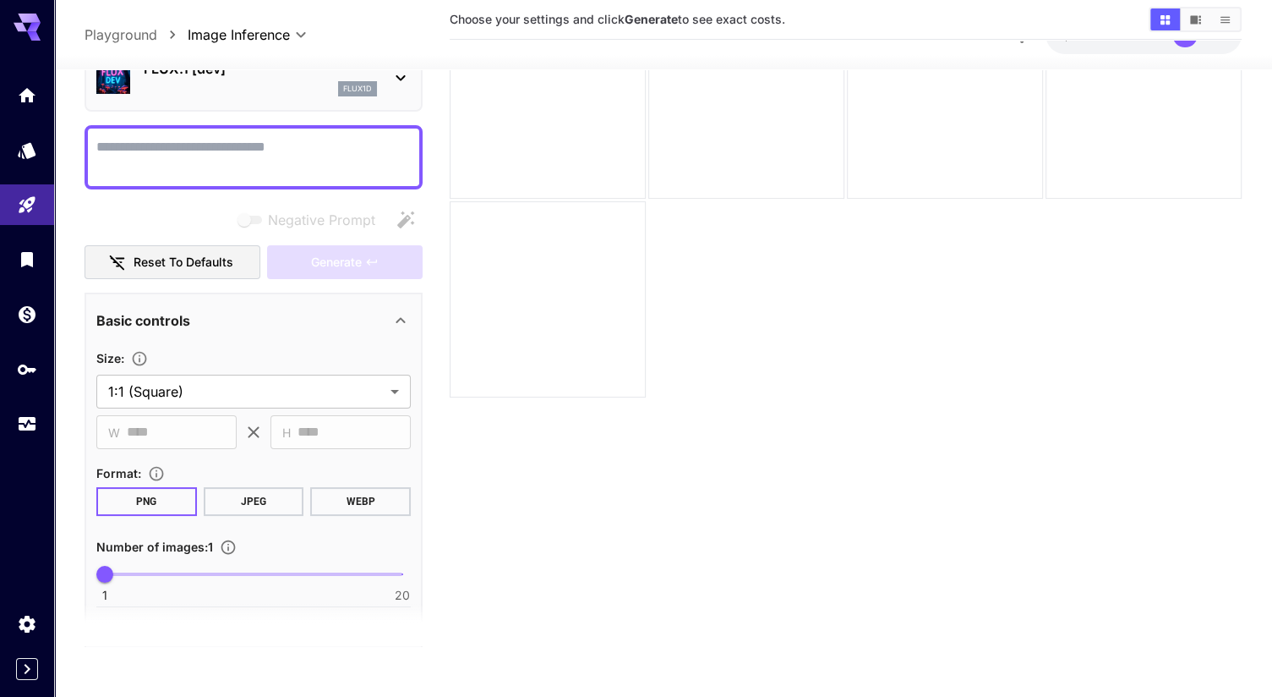
scroll to position [0, 0]
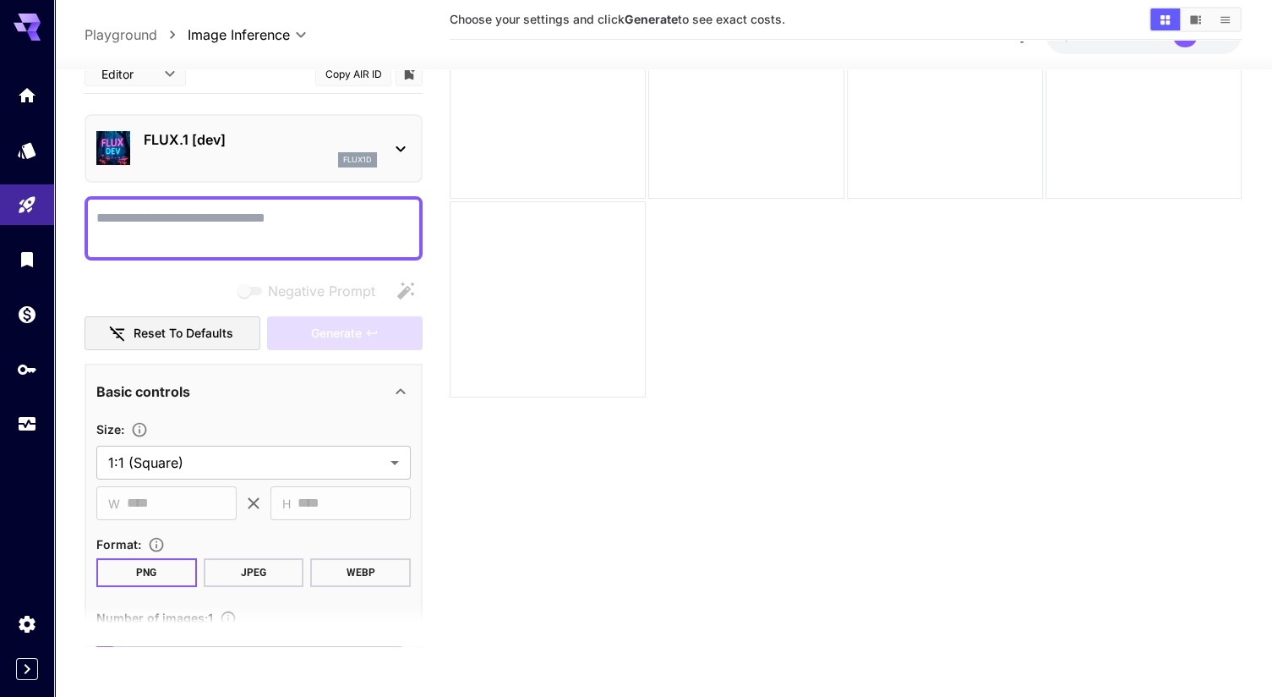
click at [335, 220] on textarea "Negative Prompt" at bounding box center [253, 227] width 314 height 41
click at [267, 238] on textarea "Negative Prompt" at bounding box center [253, 227] width 314 height 41
click at [233, 241] on textarea "Negative Prompt" at bounding box center [253, 227] width 314 height 41
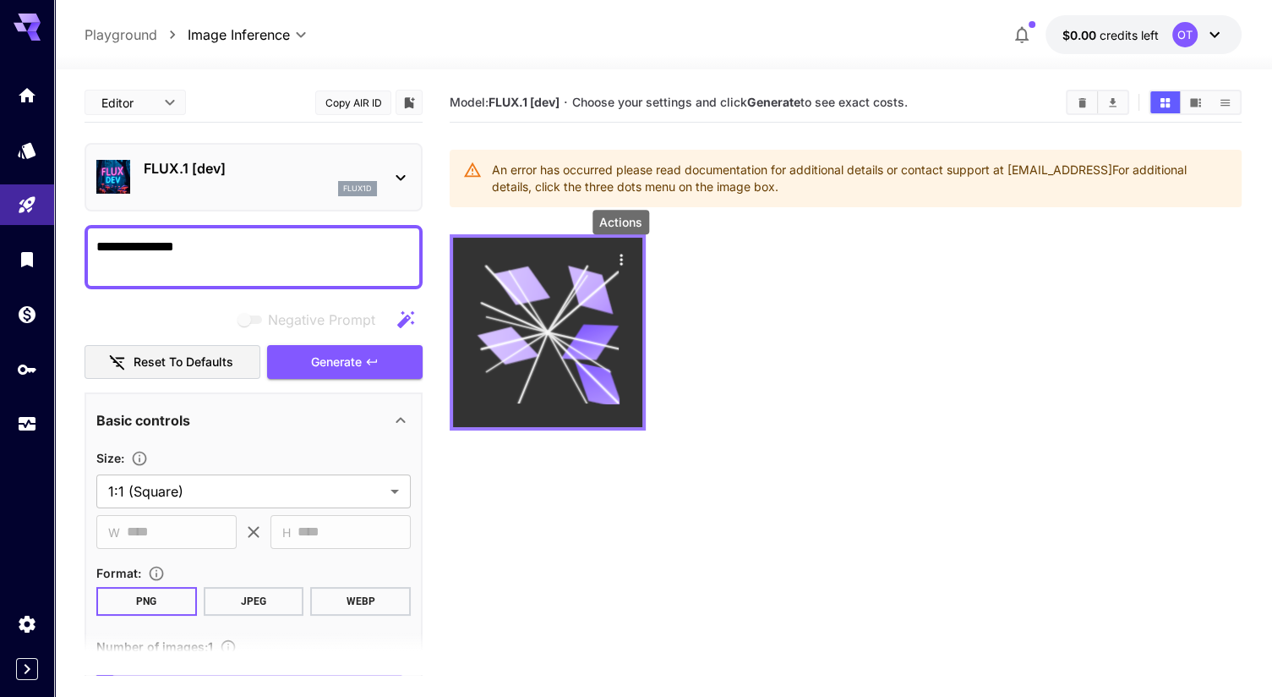
type textarea "**********"
click at [619, 260] on icon "Actions" at bounding box center [621, 259] width 17 height 17
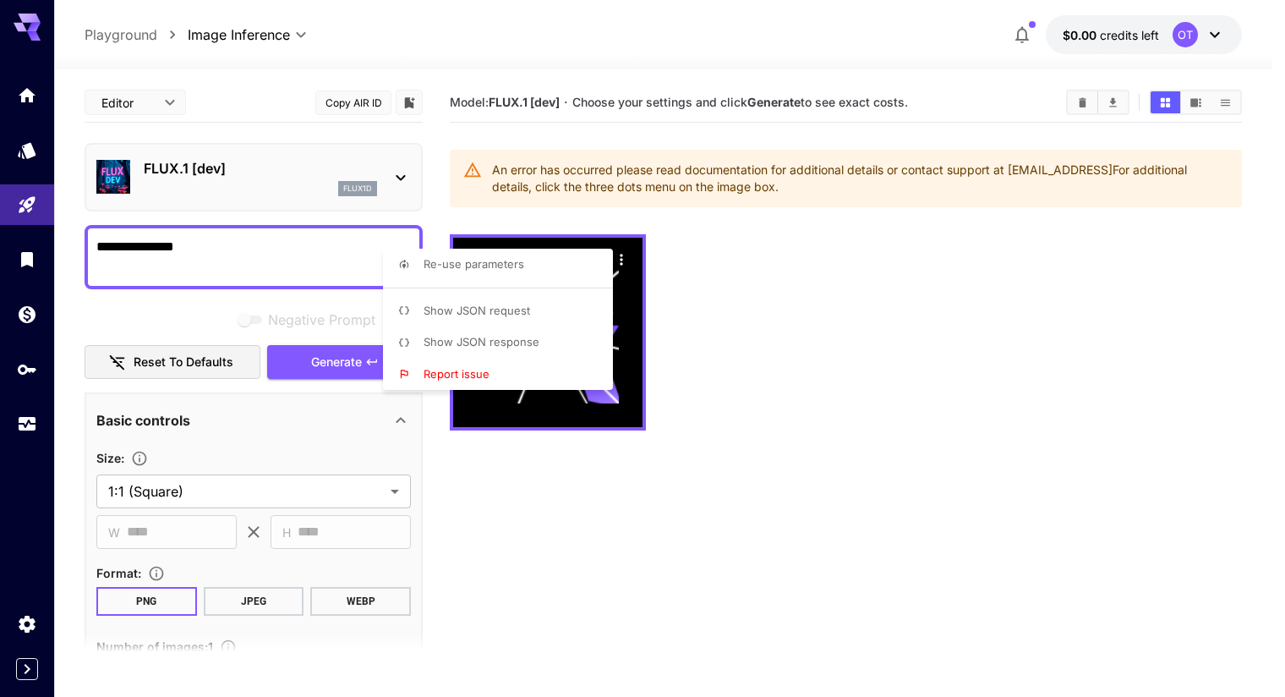
click at [602, 514] on div at bounding box center [642, 348] width 1285 height 697
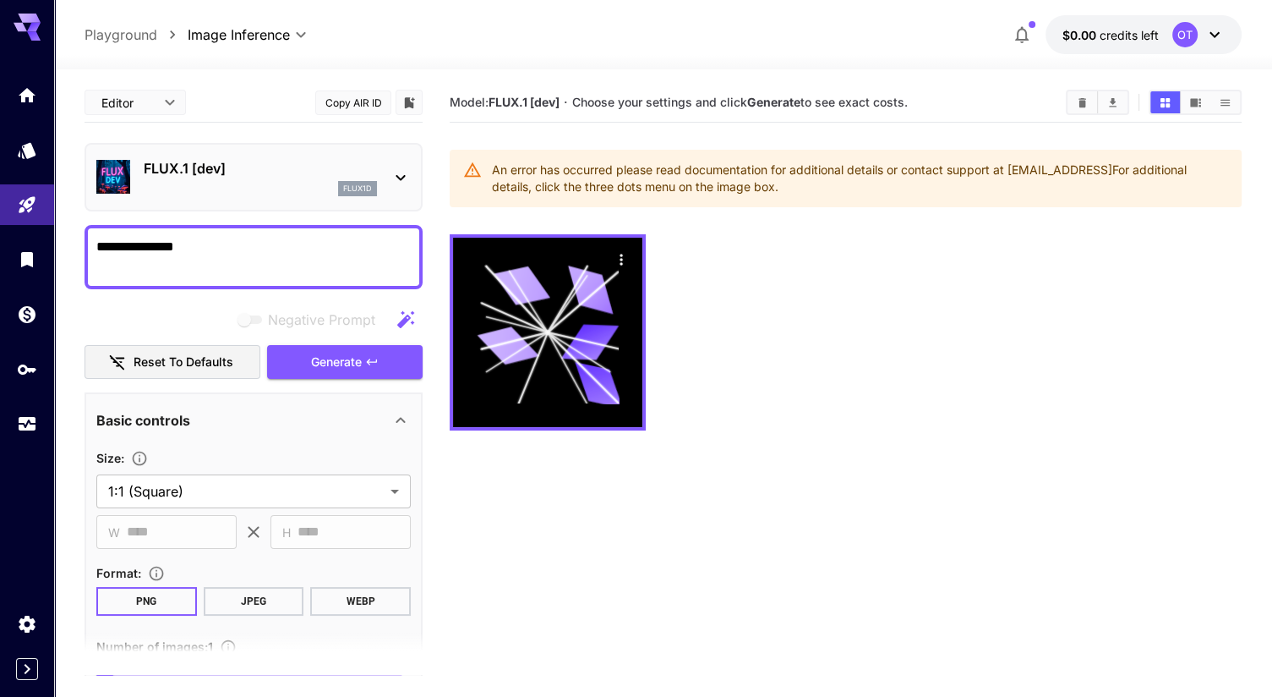
scroll to position [134, 0]
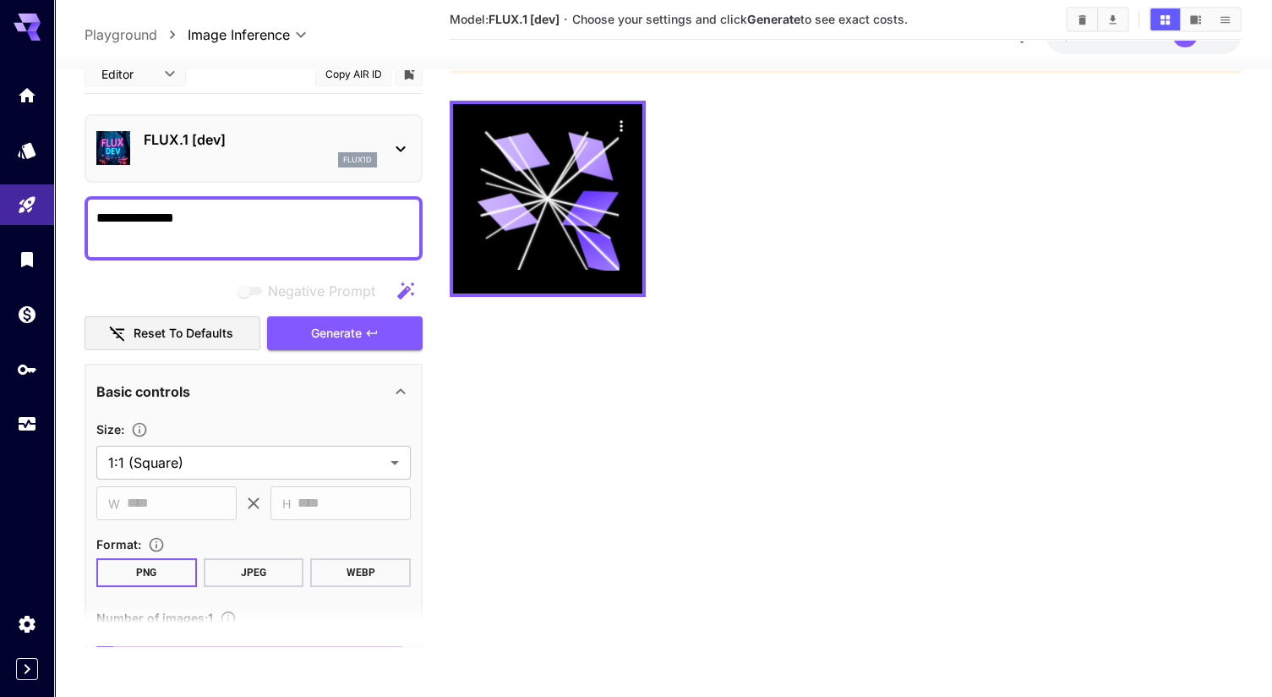
click at [284, 158] on div "flux1d" at bounding box center [260, 159] width 233 height 15
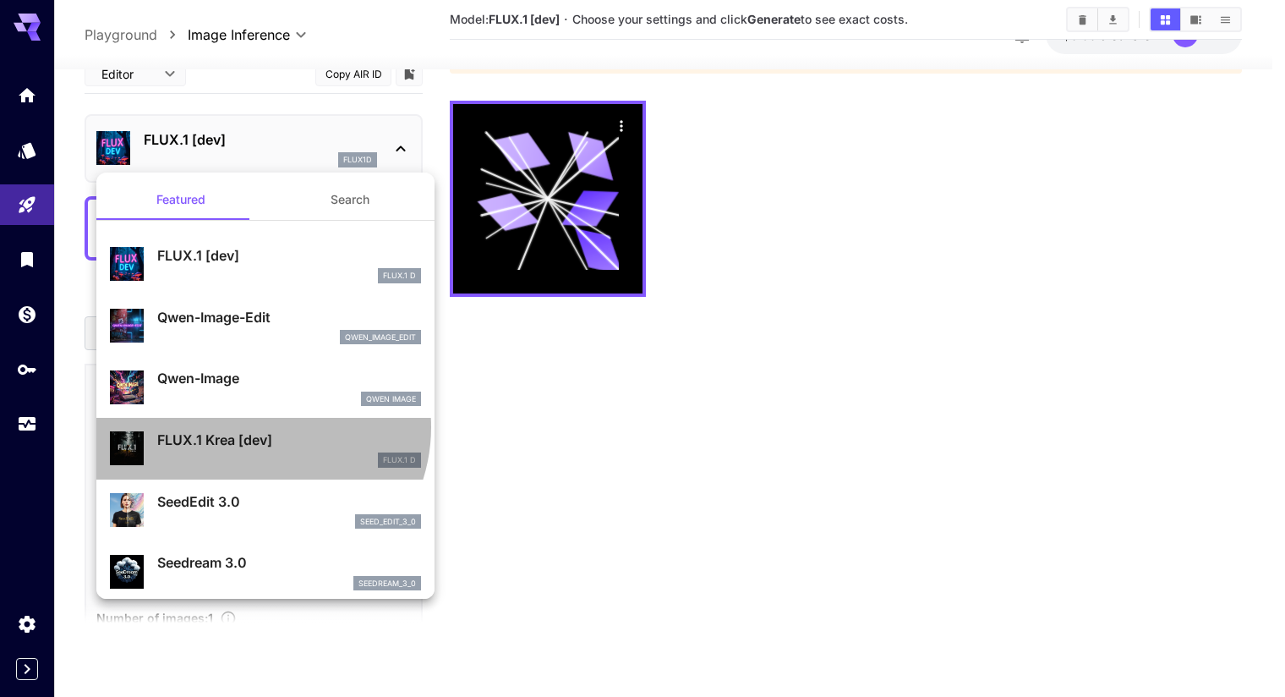
click at [258, 427] on div "FLUX.1 Krea [dev] FLUX.1 D" at bounding box center [265, 449] width 311 height 52
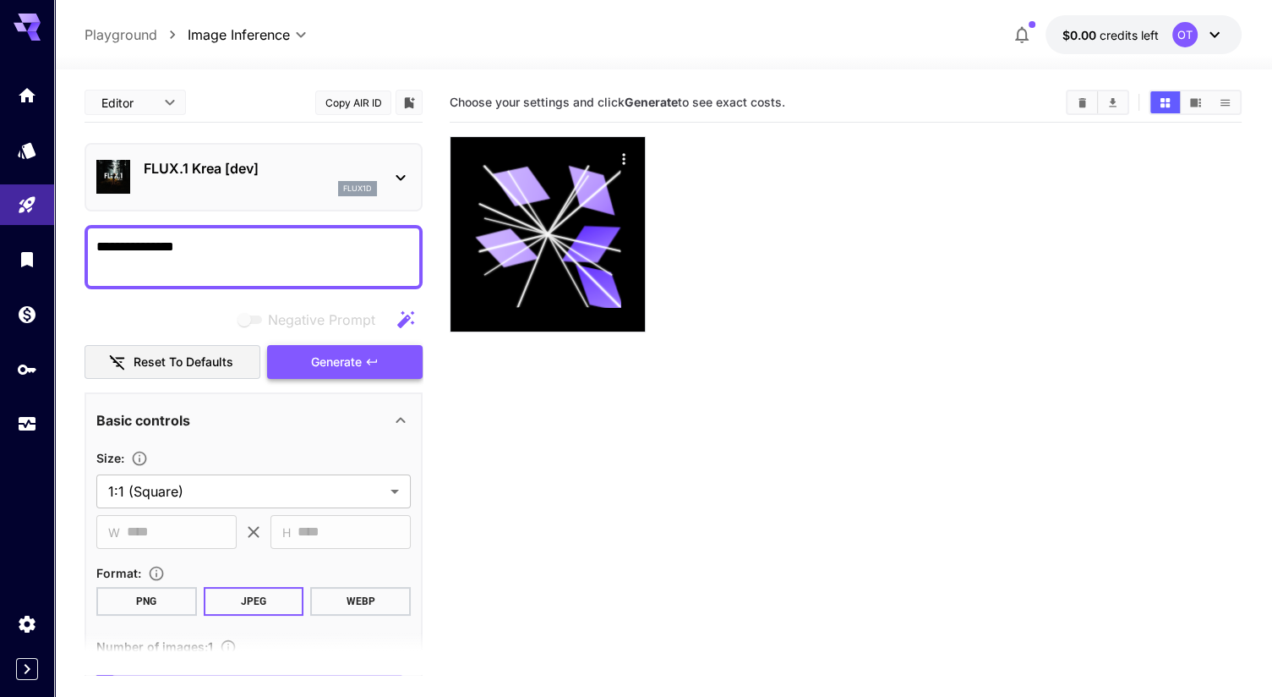
click at [325, 367] on span "Generate" at bounding box center [336, 362] width 51 height 21
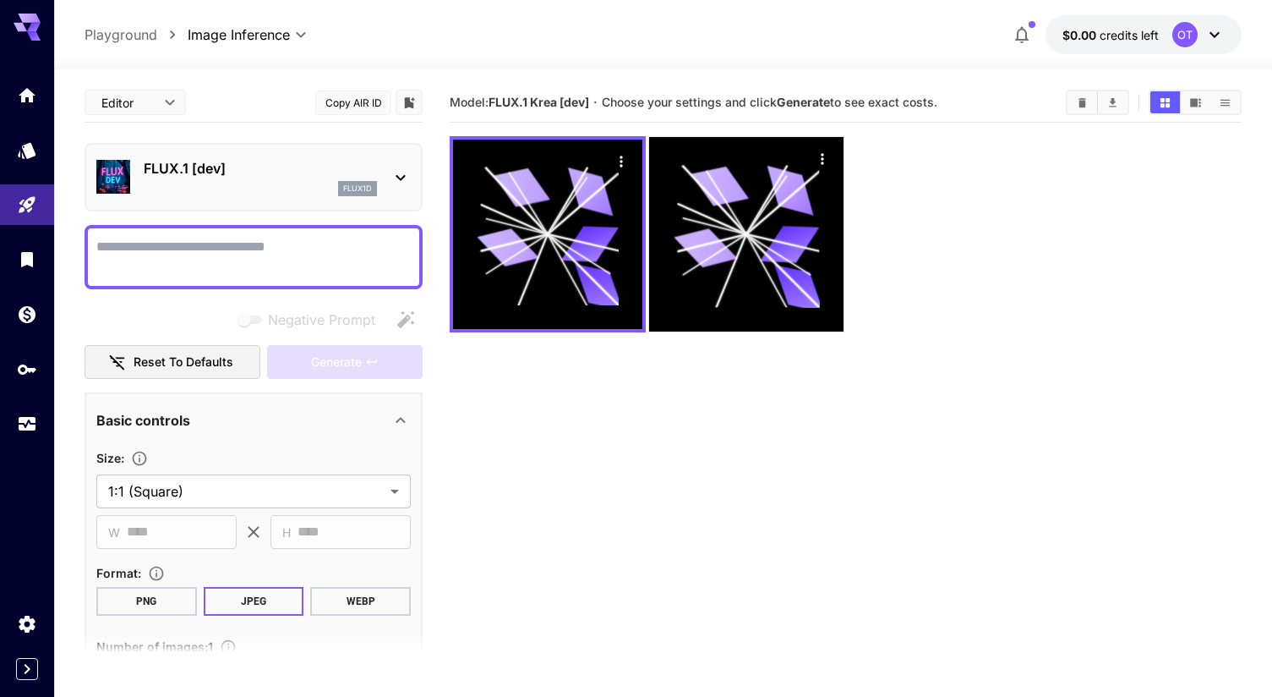
click at [320, 161] on p "FLUX.1 [dev]" at bounding box center [260, 168] width 233 height 20
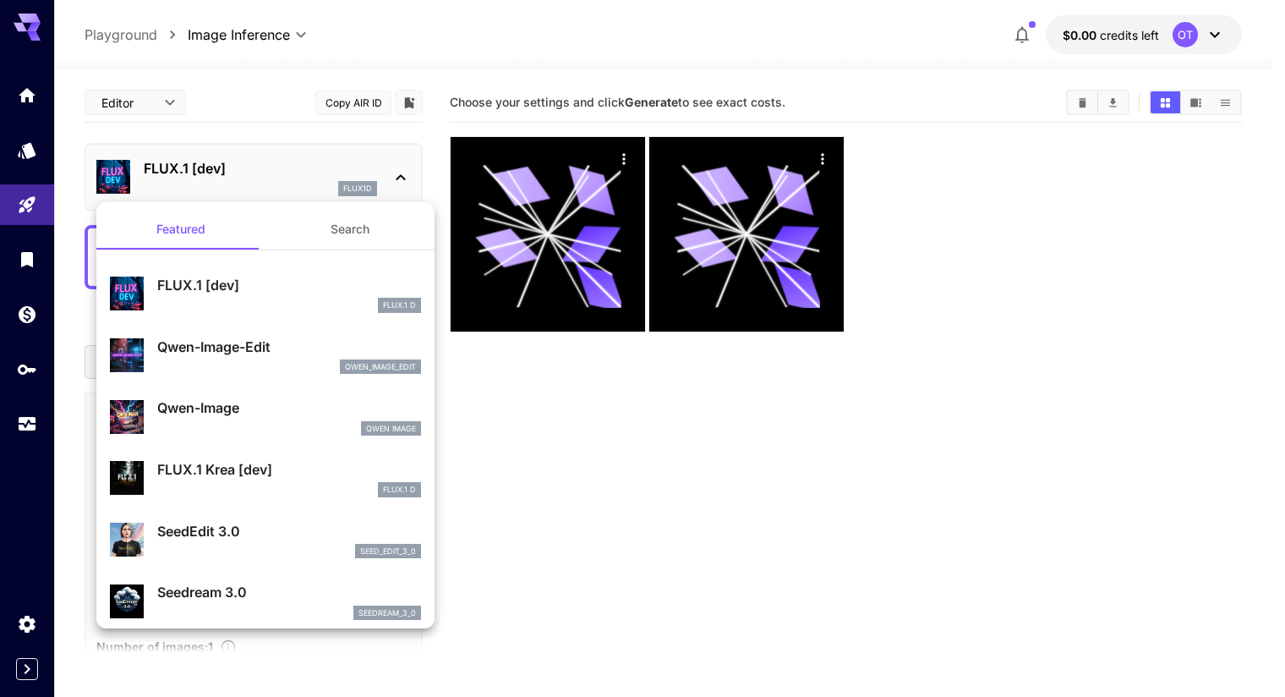
click at [166, 101] on div at bounding box center [642, 348] width 1285 height 697
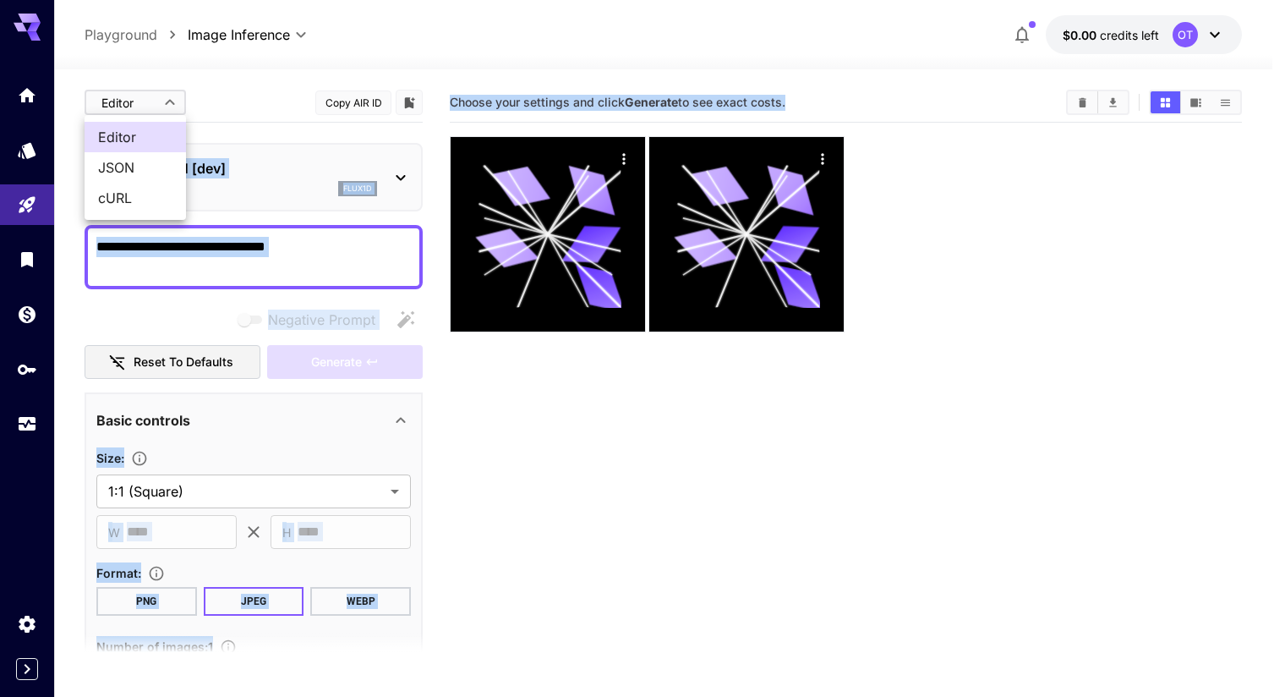
click at [166, 101] on body "**********" at bounding box center [642, 415] width 1285 height 830
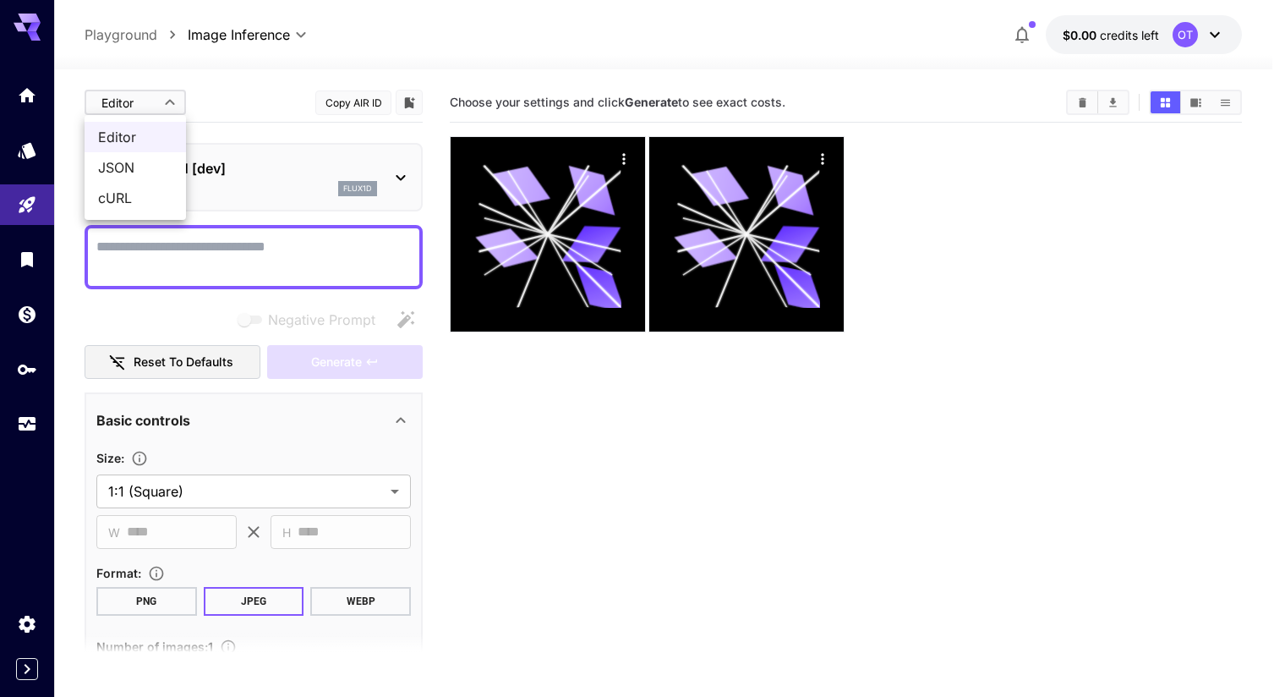
click at [295, 189] on div at bounding box center [642, 348] width 1285 height 697
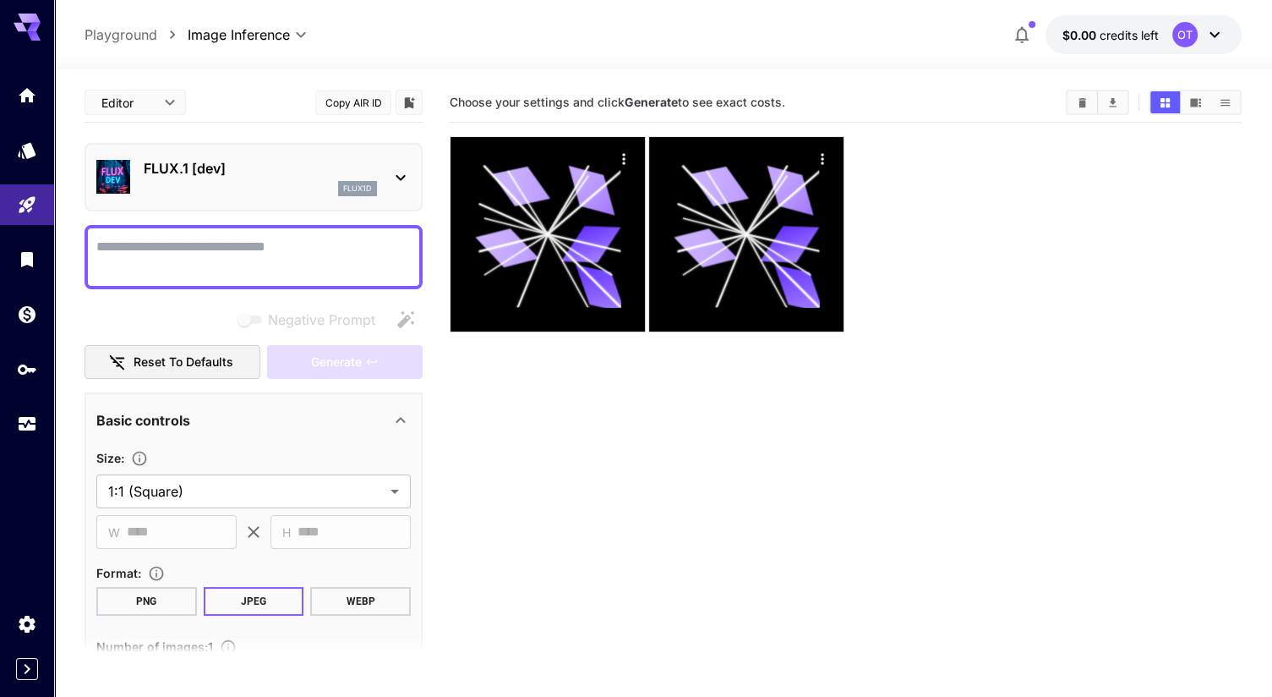
click at [295, 189] on div "flux1d" at bounding box center [260, 188] width 233 height 15
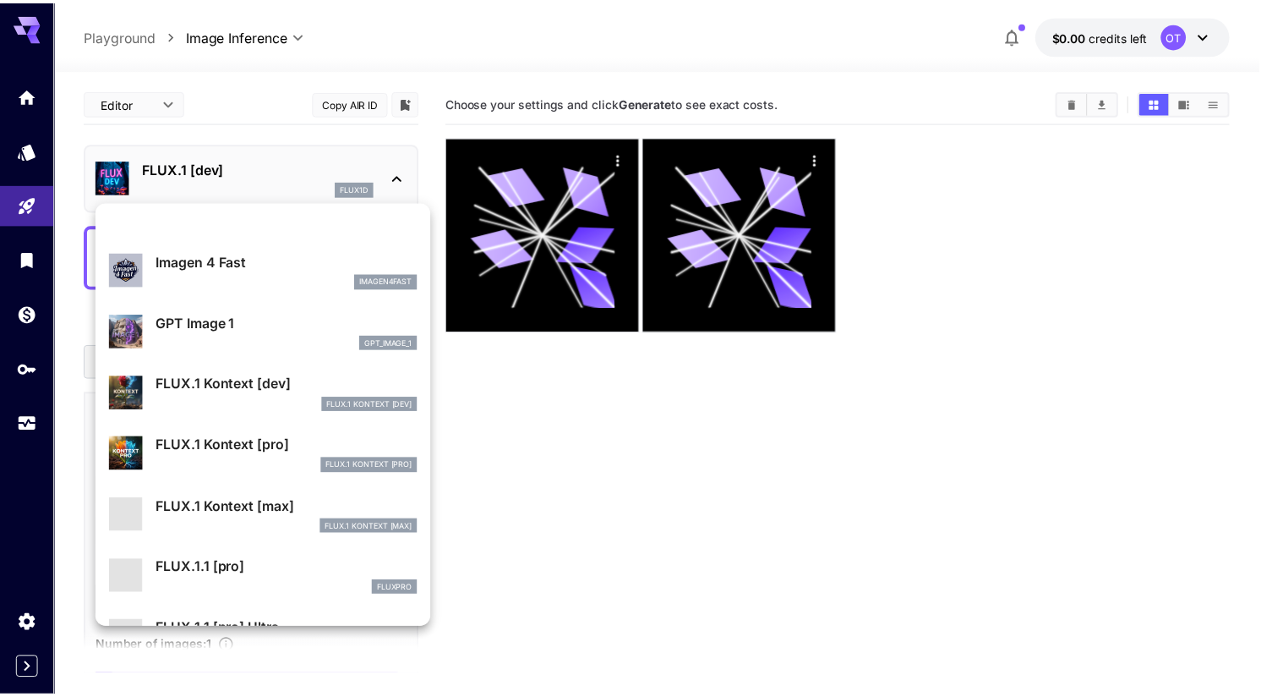
scroll to position [944, 0]
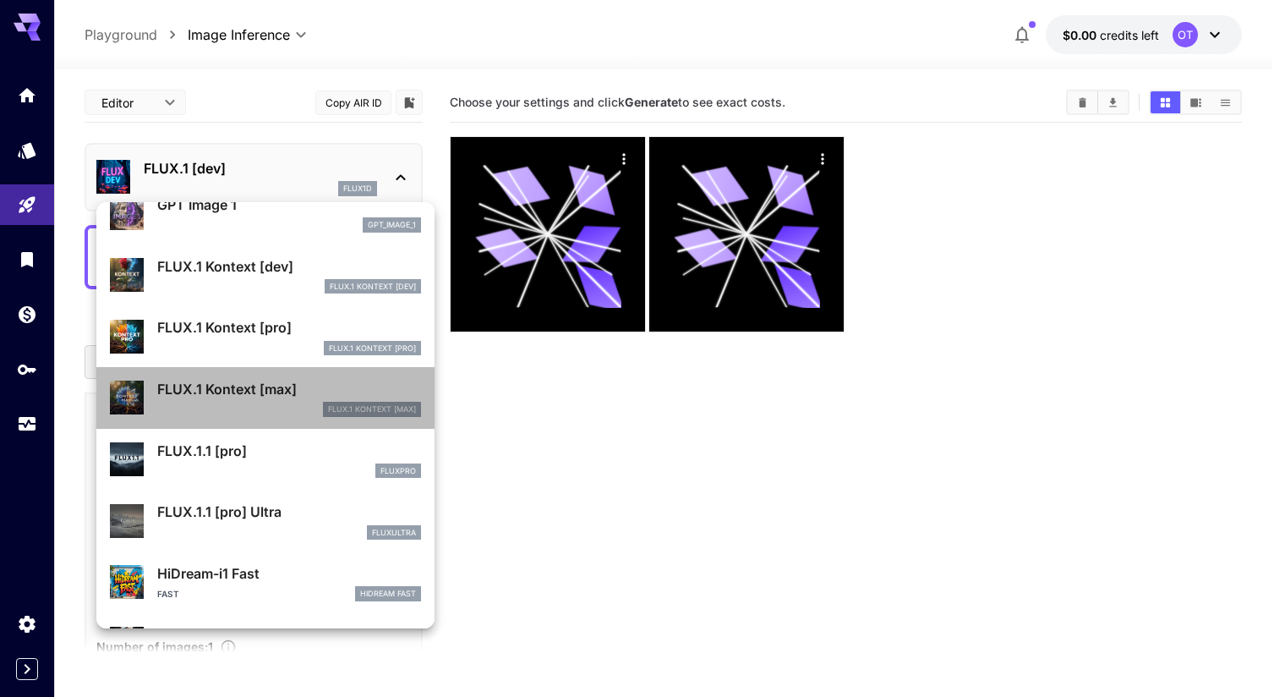
click at [294, 392] on p "FLUX.1 Kontext [max]" at bounding box center [289, 389] width 264 height 20
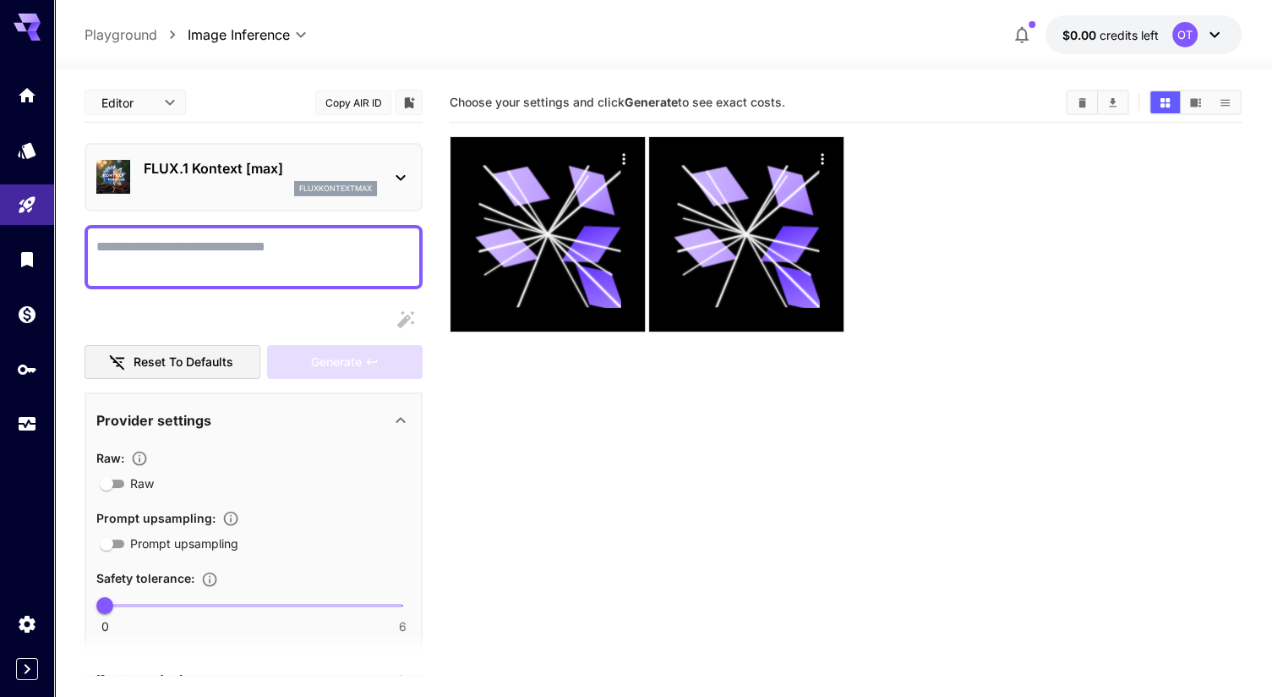
click at [252, 314] on div at bounding box center [254, 320] width 338 height 34
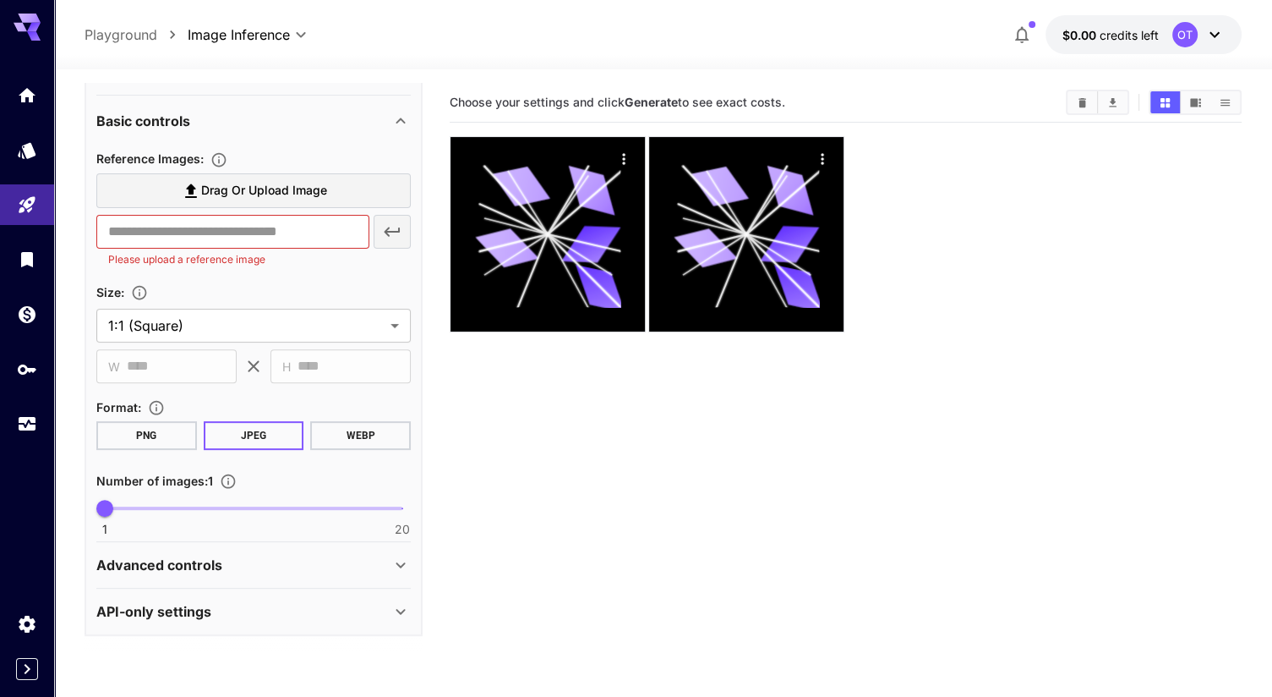
scroll to position [331, 0]
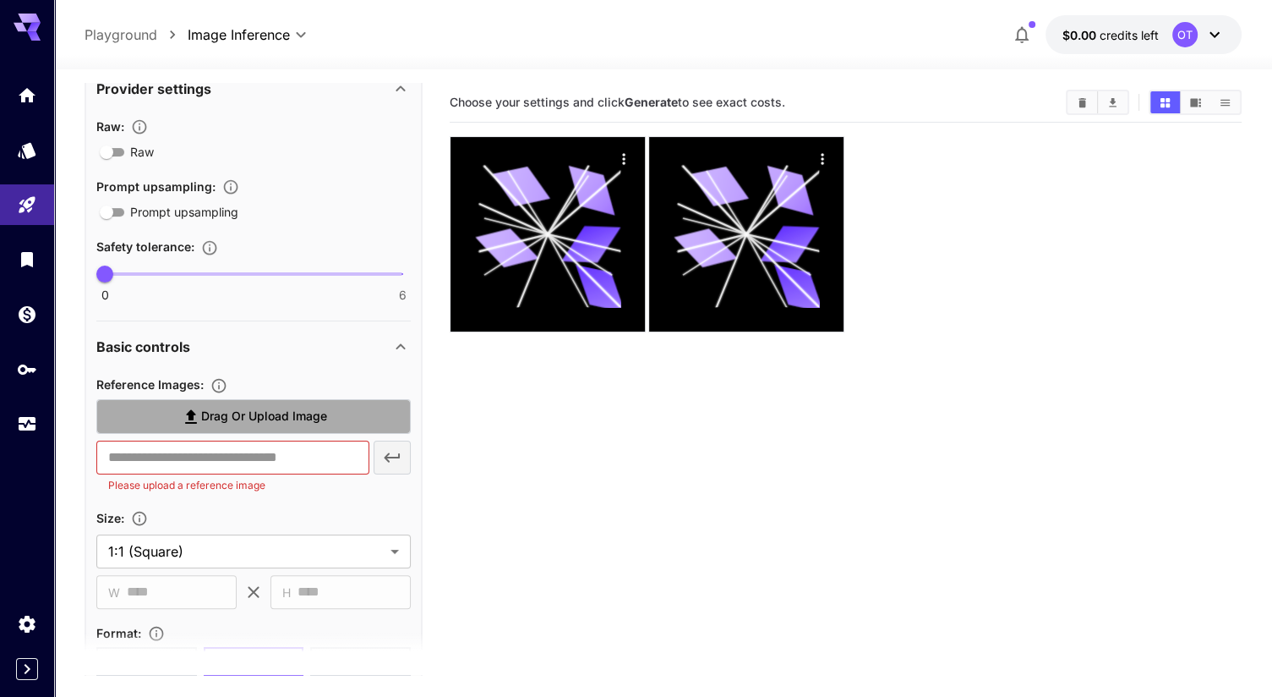
click at [233, 431] on label "Drag or upload image" at bounding box center [253, 416] width 314 height 35
click at [0, 0] on input "Drag or upload image" at bounding box center [0, 0] width 0 height 0
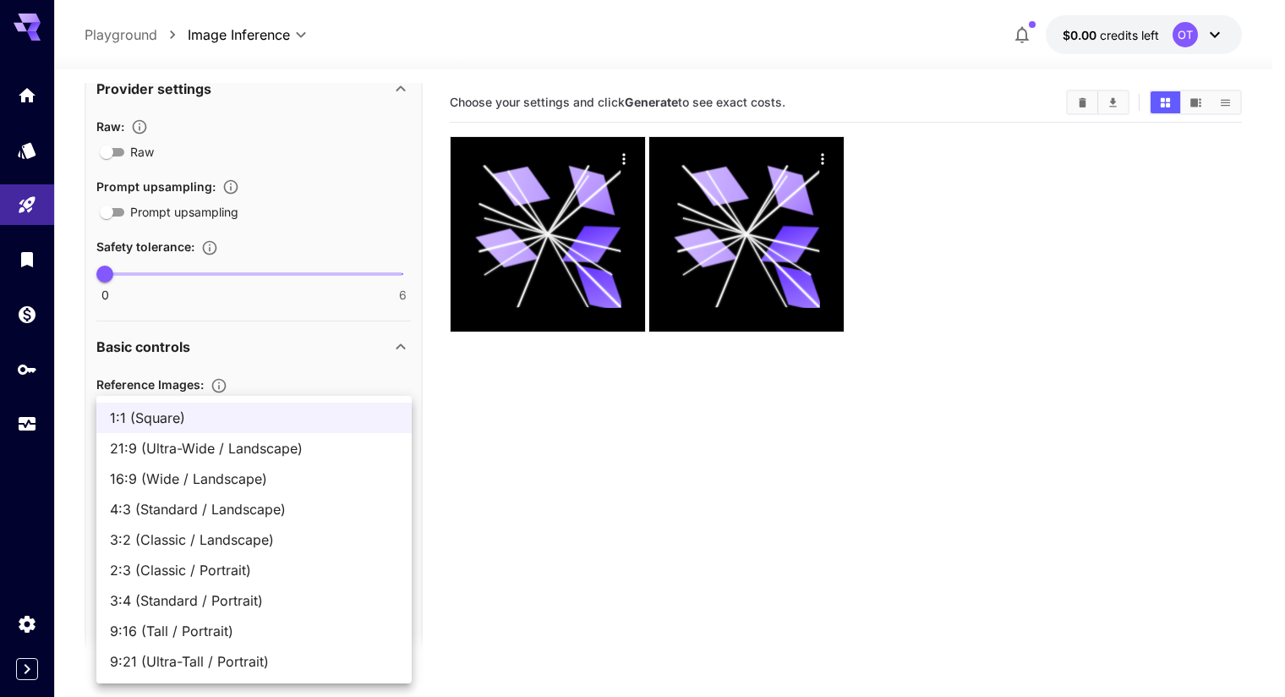
click at [210, 602] on body "**********" at bounding box center [642, 415] width 1285 height 830
drag, startPoint x: 233, startPoint y: 469, endPoint x: 249, endPoint y: 469, distance: 16.1
click at [233, 469] on span "16:9 (Wide / Landscape)" at bounding box center [254, 478] width 288 height 20
type input "**********"
type input "****"
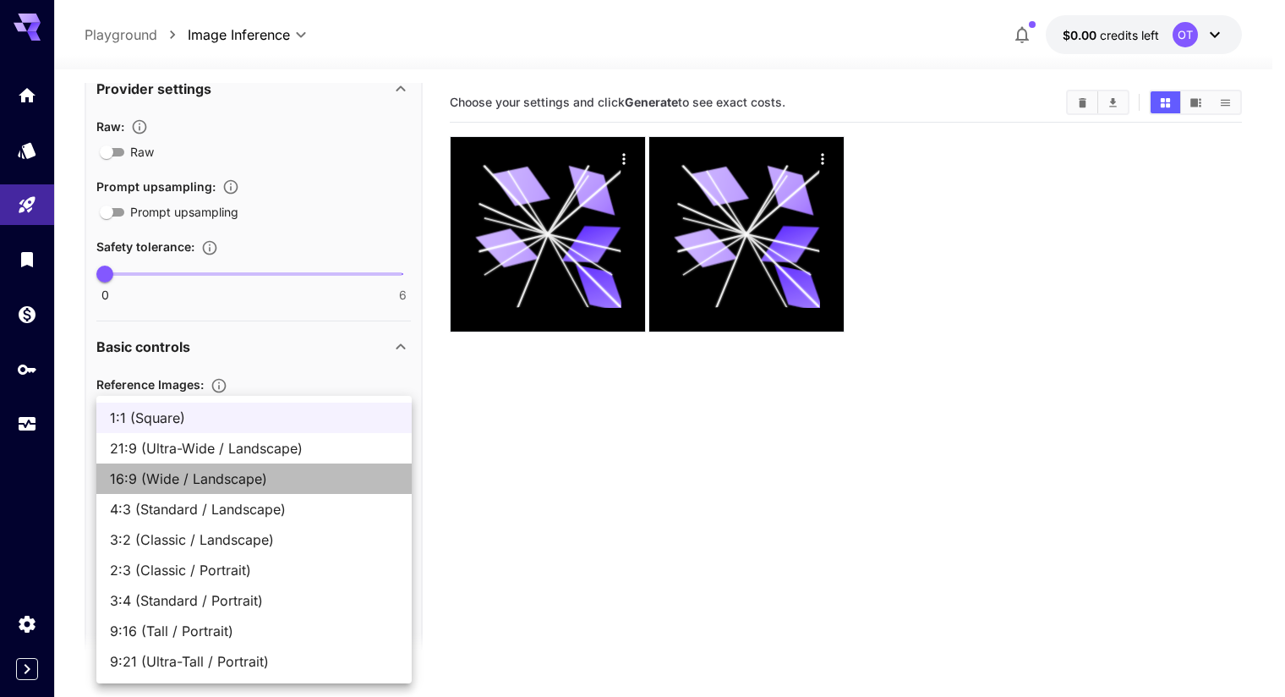
type input "***"
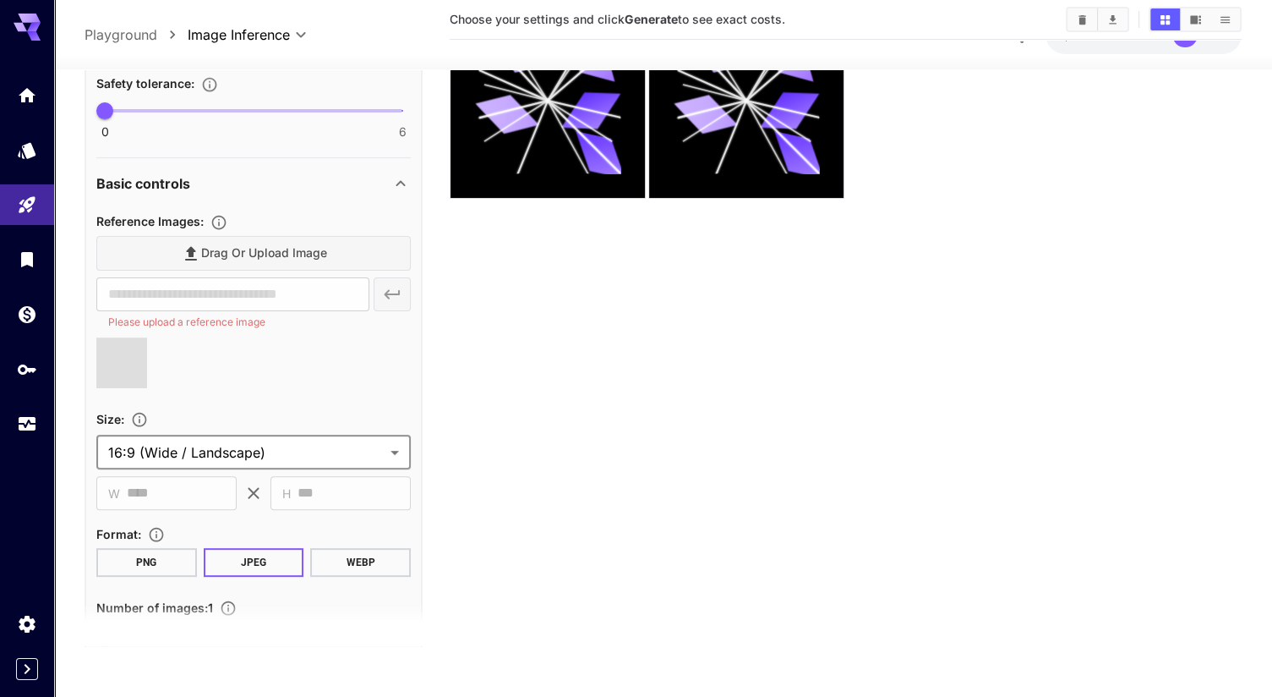
scroll to position [465, 0]
type input "**********"
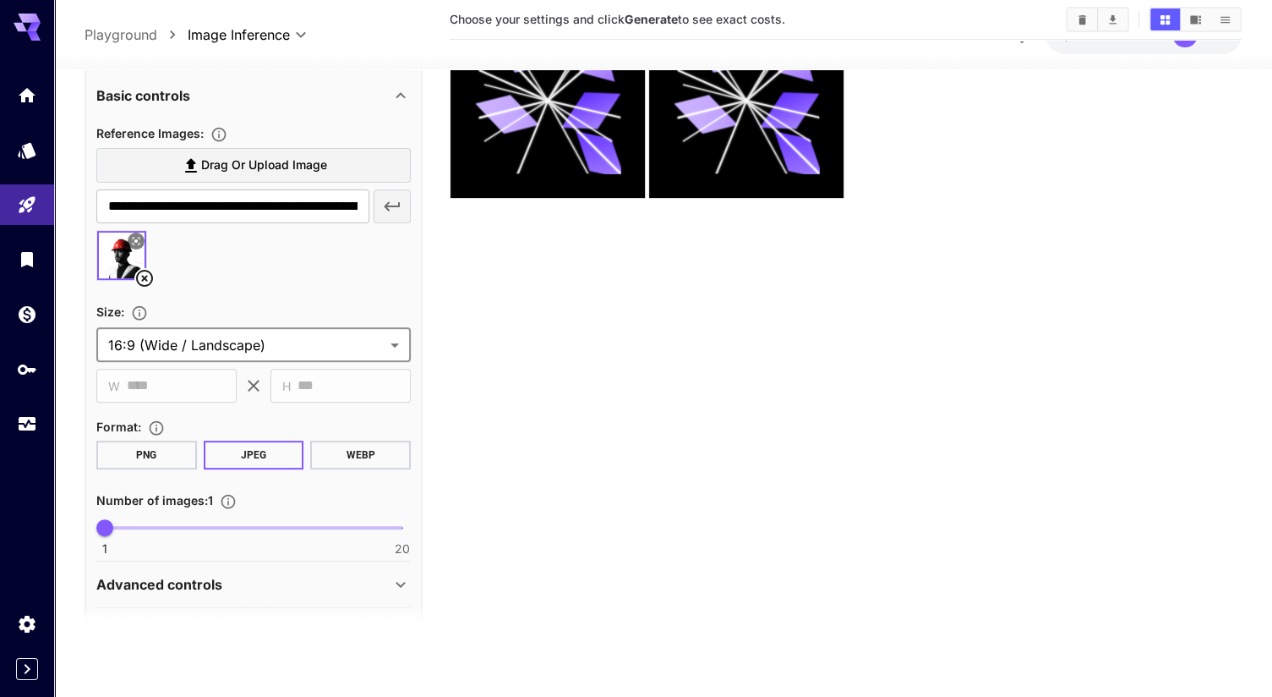
scroll to position [602, 0]
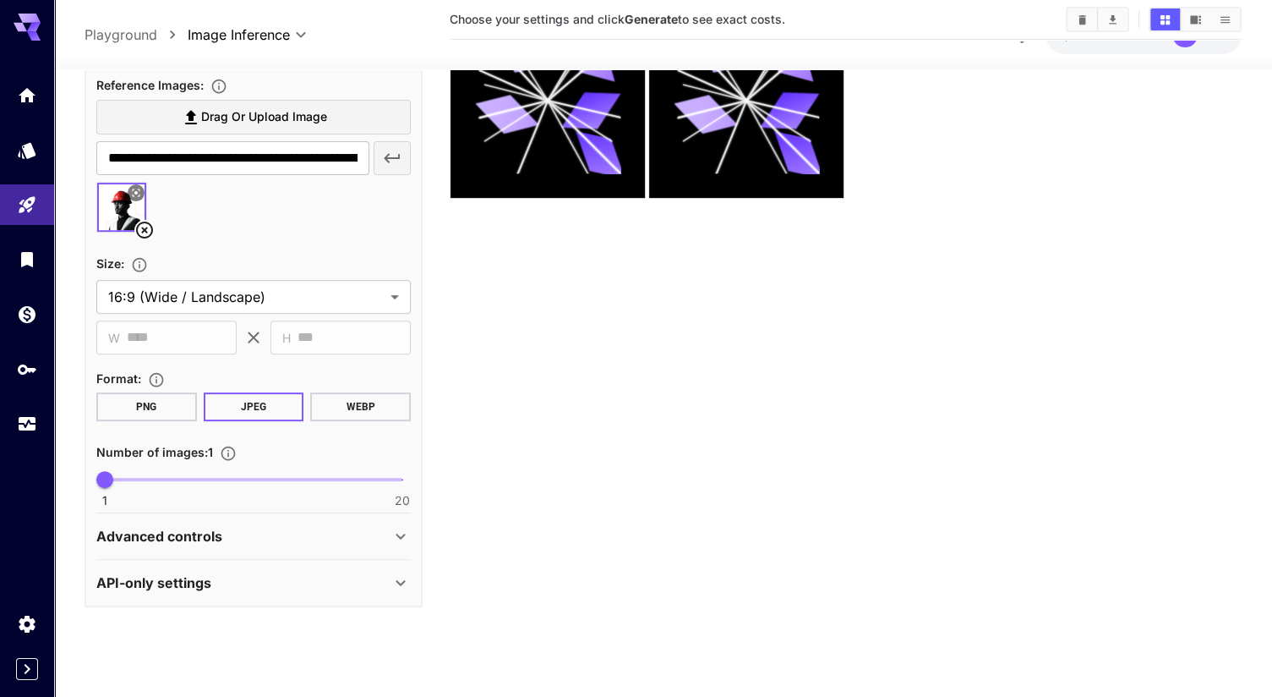
click at [183, 399] on button "PNG" at bounding box center [146, 406] width 101 height 29
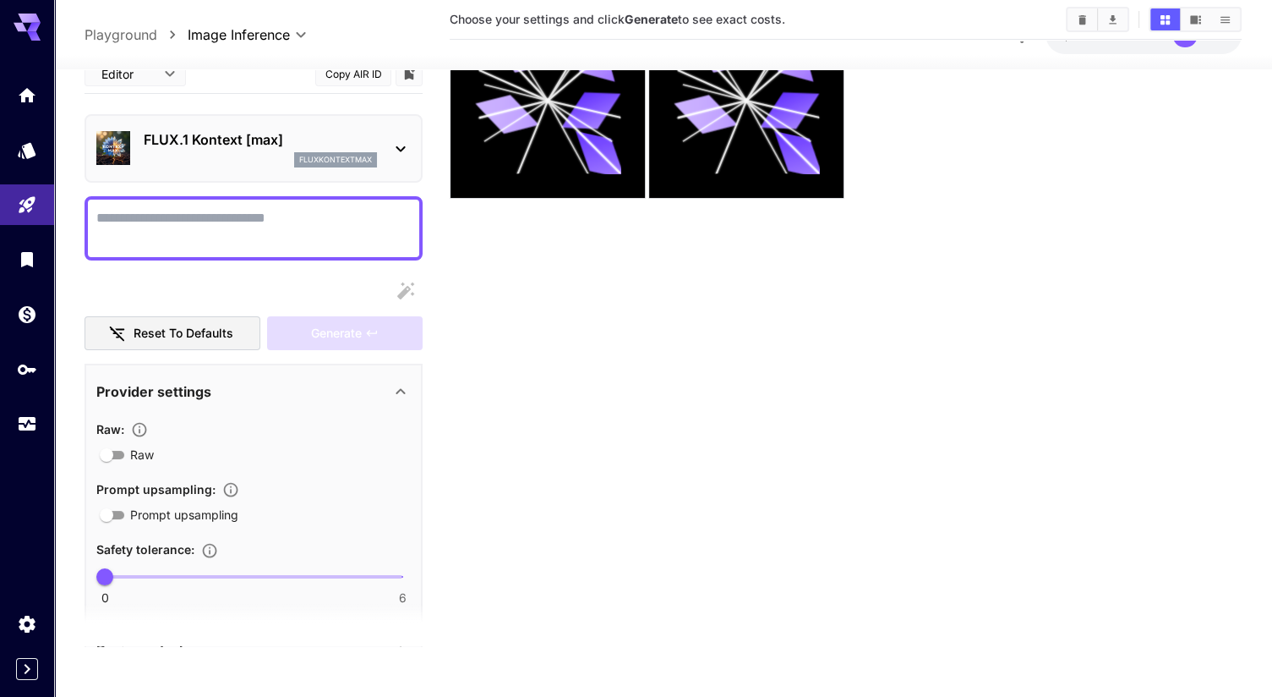
click at [259, 213] on textarea "Raw" at bounding box center [253, 227] width 314 height 41
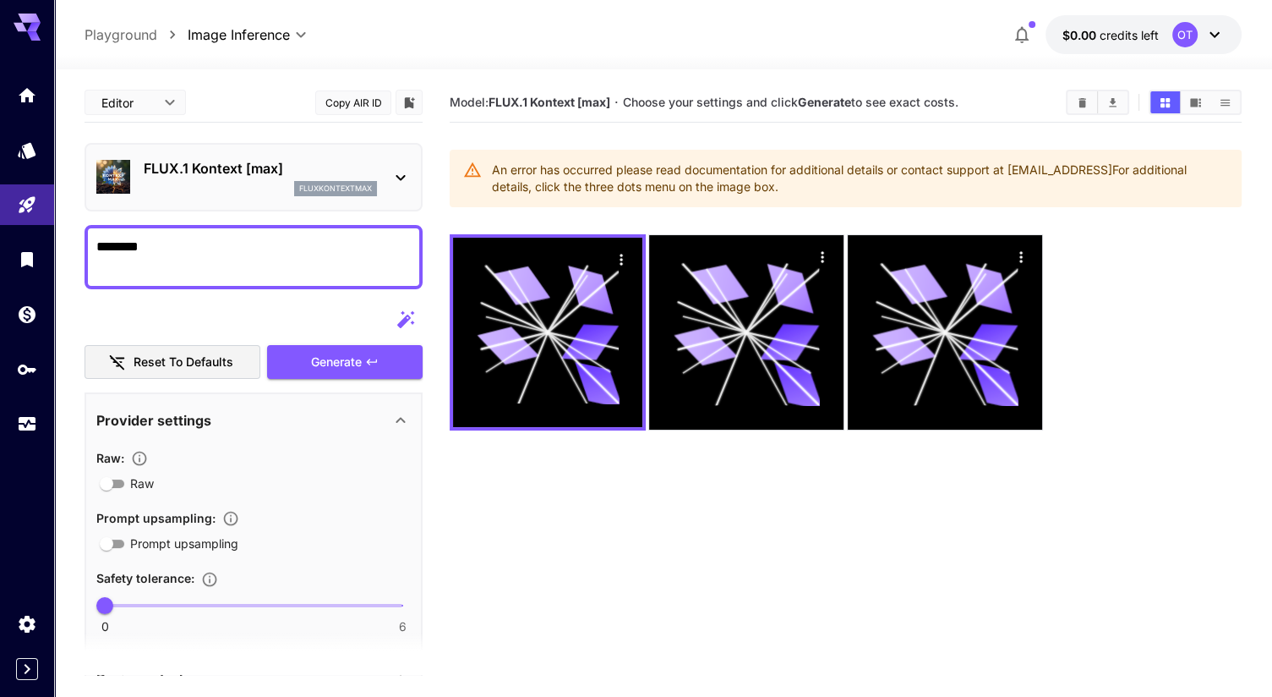
type textarea "********"
